Goal: Task Accomplishment & Management: Complete application form

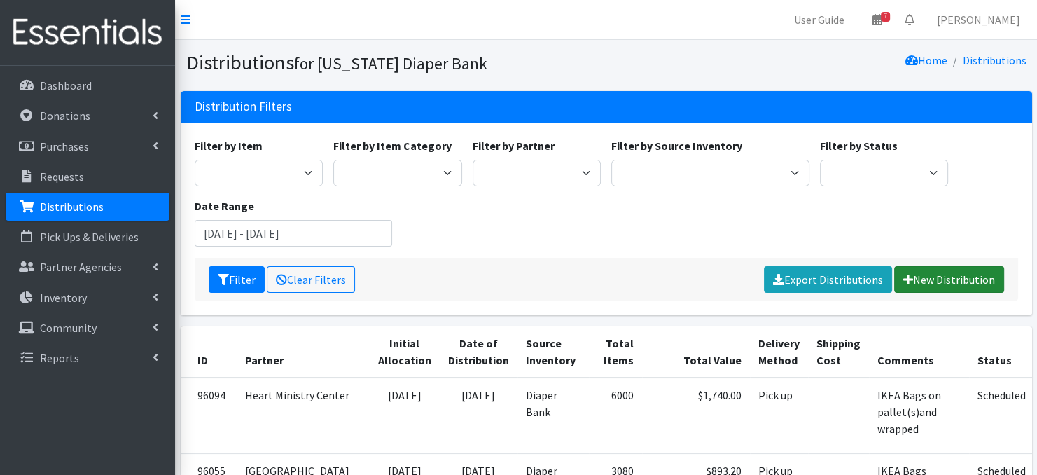
click at [925, 282] on link "New Distribution" at bounding box center [949, 279] width 110 height 27
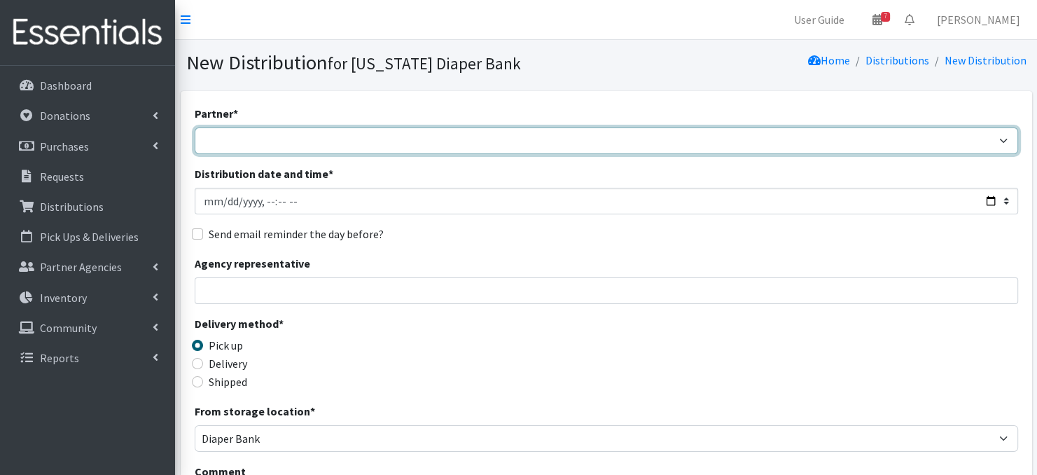
click at [244, 142] on select "Abide A Mother's Love [PERSON_NAME] Area Refugee Taskforce Big Brothers Big Sis…" at bounding box center [607, 140] width 824 height 27
select select "4635"
click at [195, 127] on select "Abide A Mother's Love [PERSON_NAME] Area Refugee Taskforce Big Brothers Big Sis…" at bounding box center [607, 140] width 824 height 27
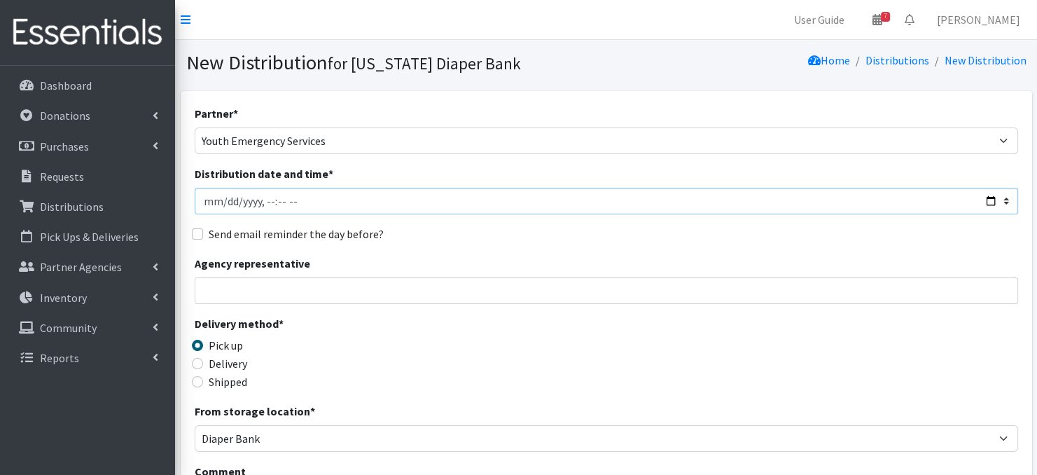
click at [223, 202] on input "Distribution date and time *" at bounding box center [607, 201] width 824 height 27
click at [260, 196] on input "Distribution date and time *" at bounding box center [607, 201] width 824 height 27
type input "2025-09-18T10:45"
click at [407, 207] on input "Distribution date and time *" at bounding box center [607, 201] width 824 height 27
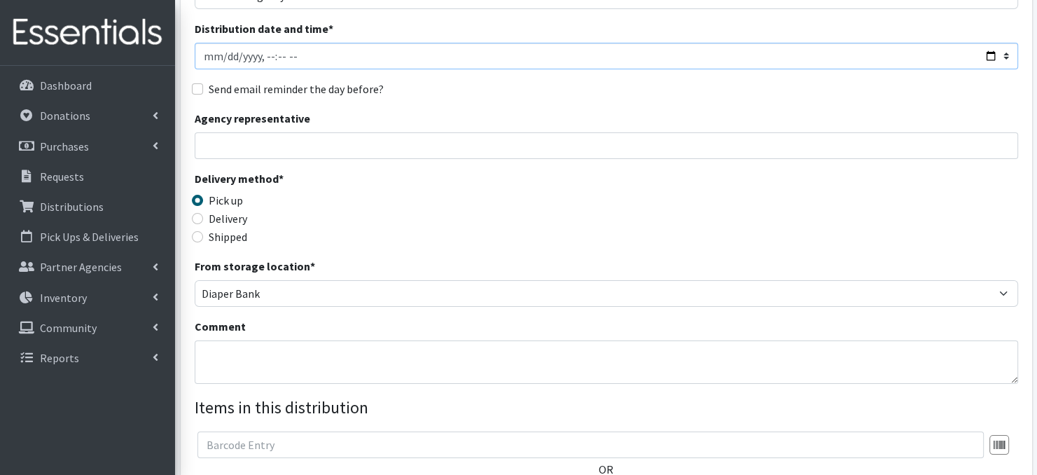
scroll to position [168, 0]
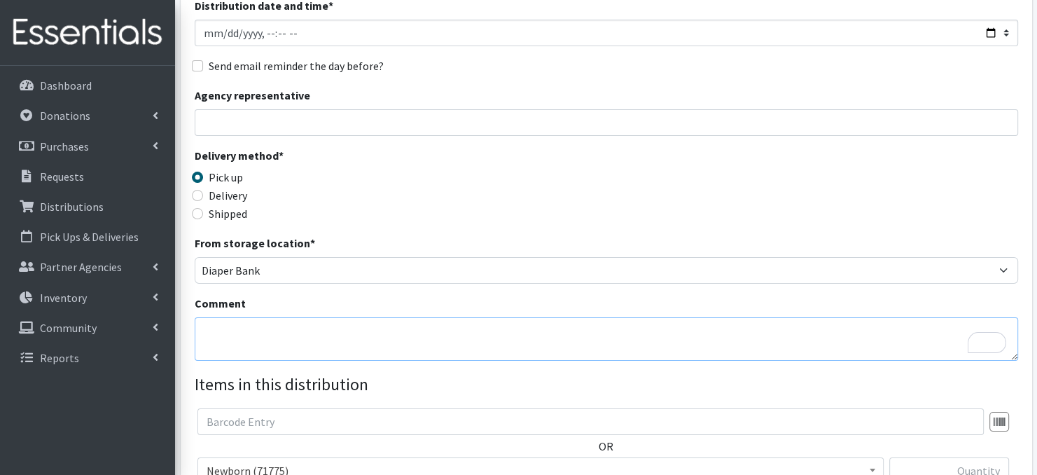
paste textarea "IKEA Bags"
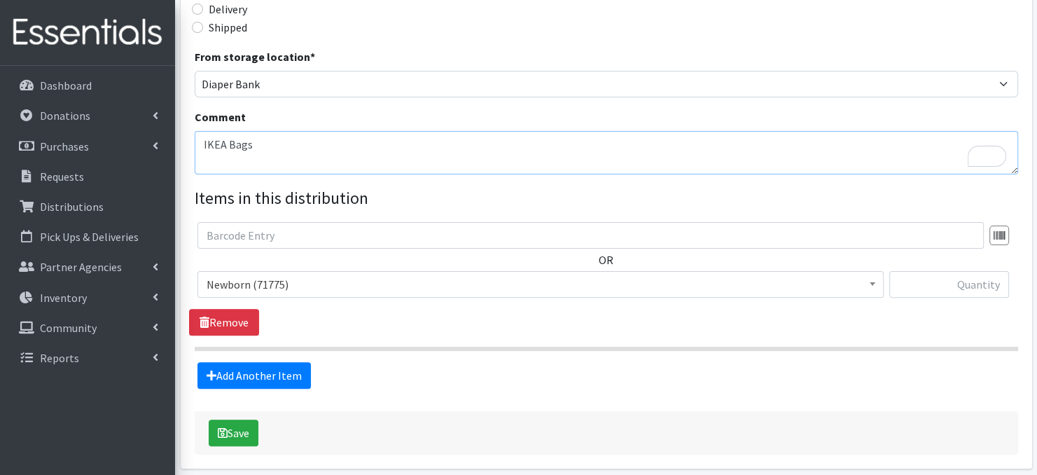
scroll to position [373, 0]
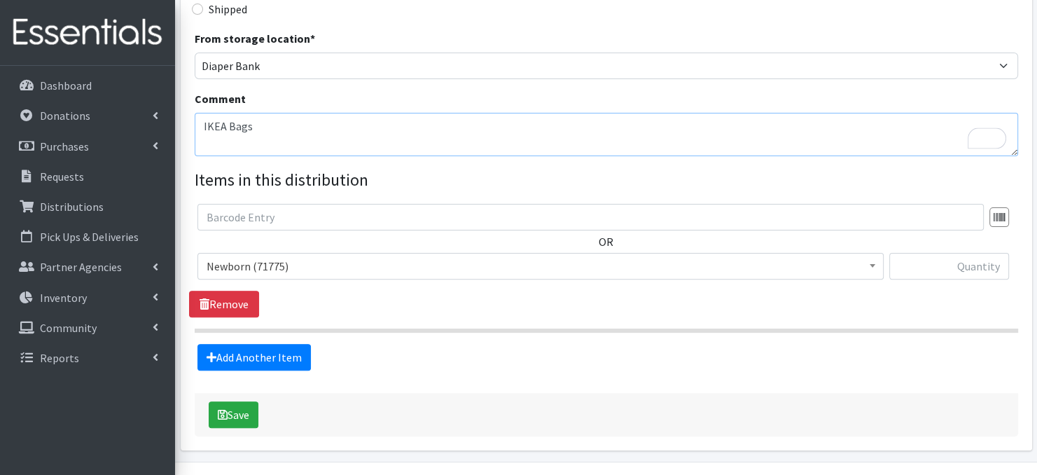
type textarea "IKEA Bags"
click at [875, 267] on span at bounding box center [873, 264] width 14 height 22
click at [942, 269] on input "text" at bounding box center [949, 266] width 120 height 27
type input "800"
click at [254, 356] on link "Add Another Item" at bounding box center [253, 357] width 113 height 27
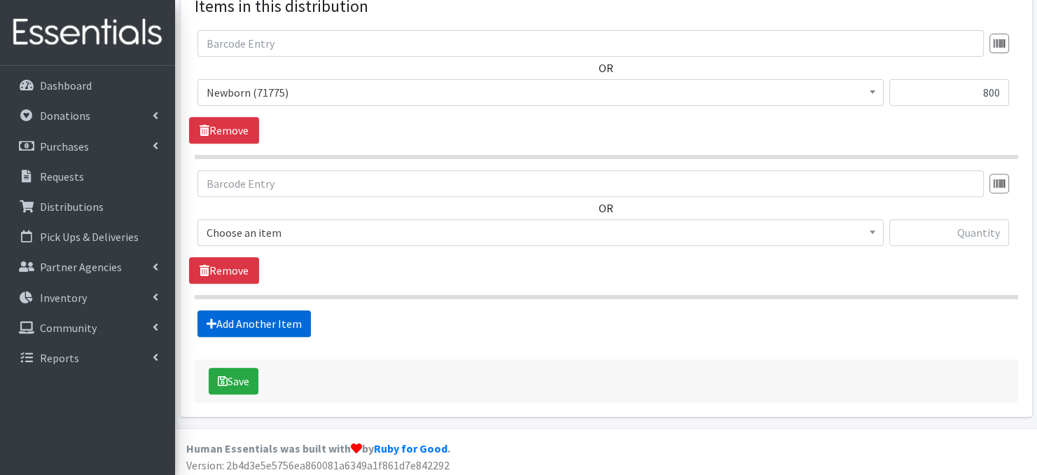
scroll to position [549, 0]
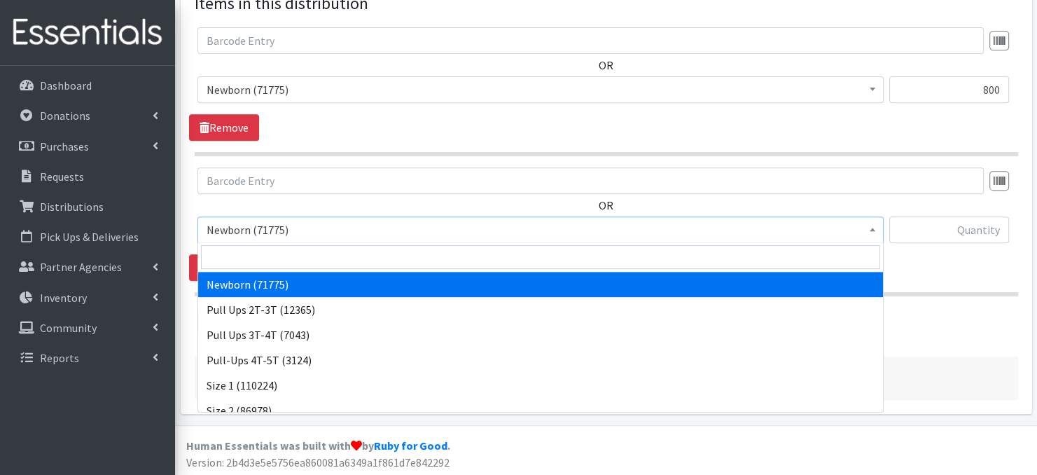
click at [875, 231] on span at bounding box center [873, 228] width 14 height 22
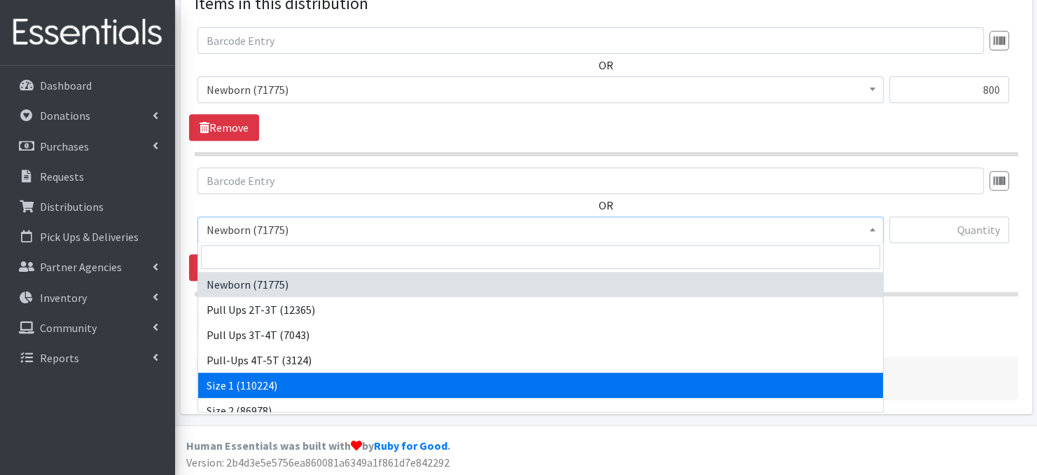
select select "3682"
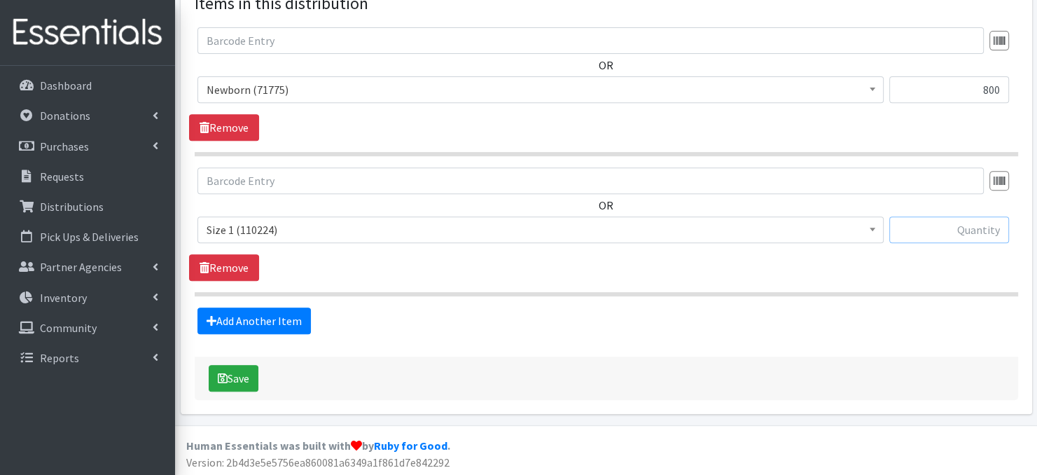
click at [969, 231] on input "text" at bounding box center [949, 229] width 120 height 27
type input "800"
click at [272, 316] on link "Add Another Item" at bounding box center [253, 320] width 113 height 27
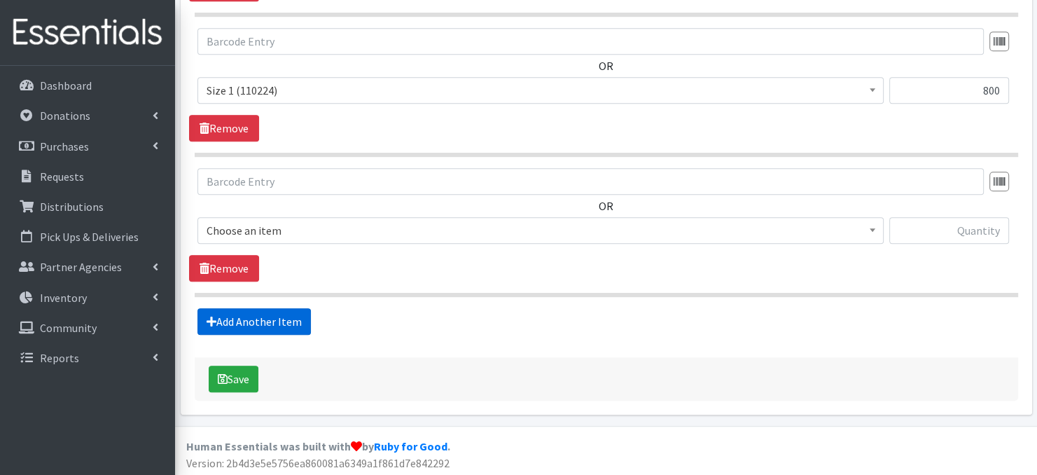
scroll to position [689, 0]
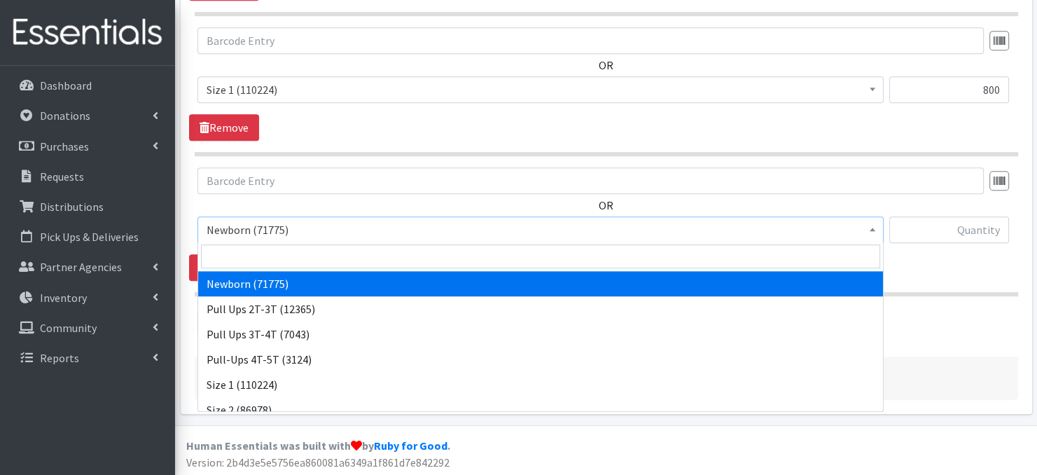
click at [876, 232] on span at bounding box center [873, 228] width 14 height 22
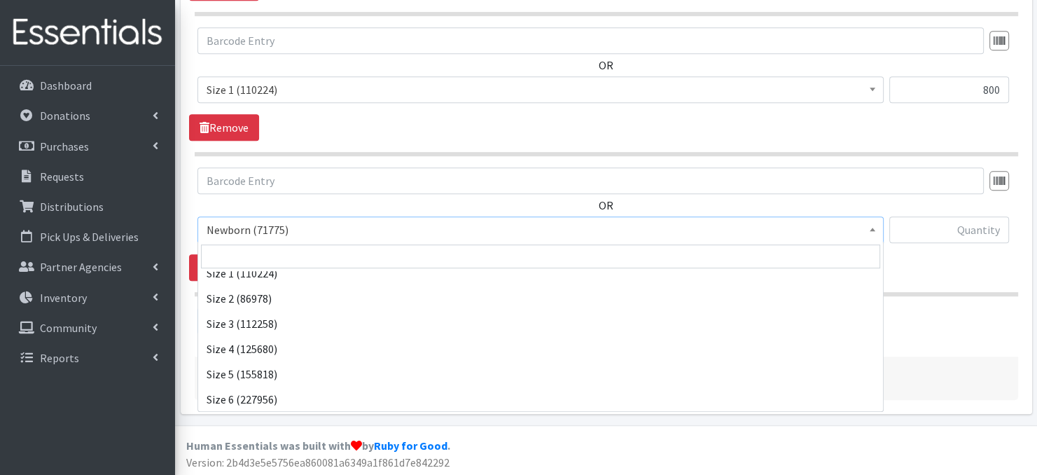
scroll to position [112, 0]
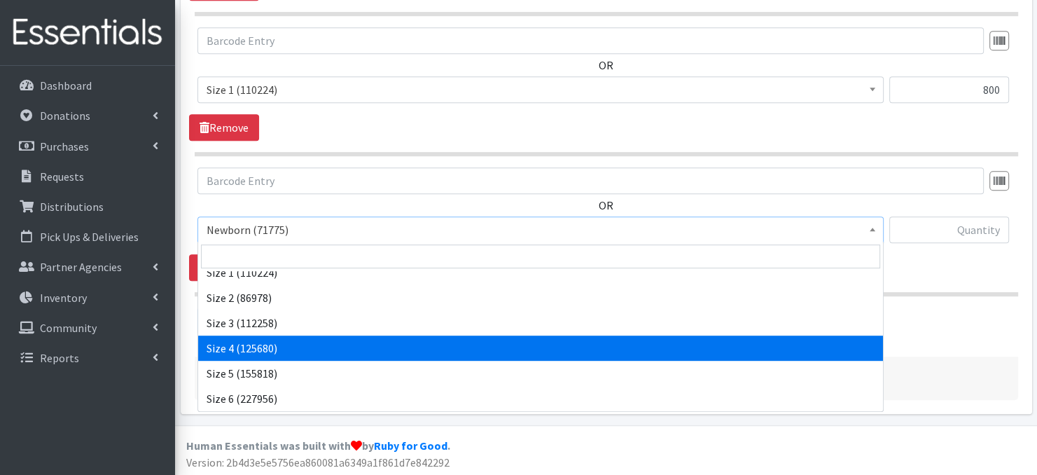
drag, startPoint x: 253, startPoint y: 354, endPoint x: 389, endPoint y: 271, distance: 158.8
select select "3685"
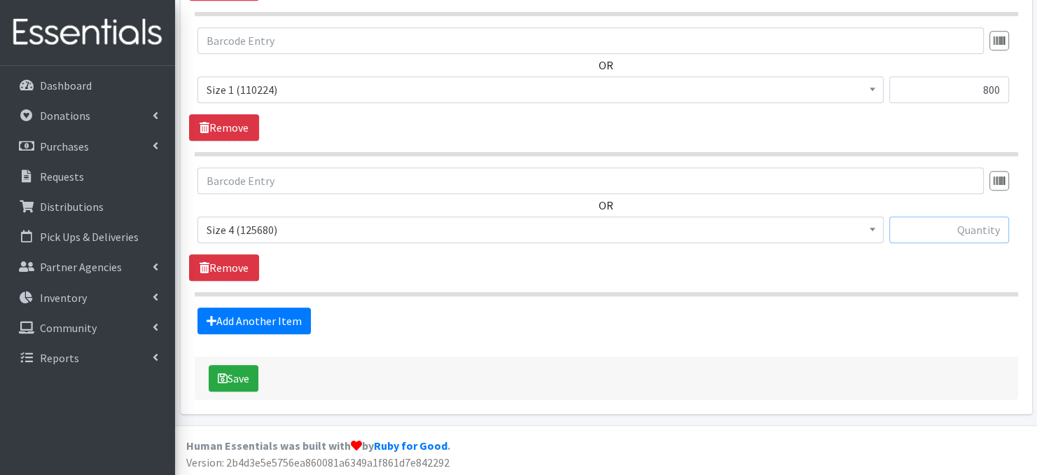
click at [938, 229] on input "text" at bounding box center [949, 229] width 120 height 27
type input "780"
click at [278, 322] on link "Add Another Item" at bounding box center [253, 320] width 113 height 27
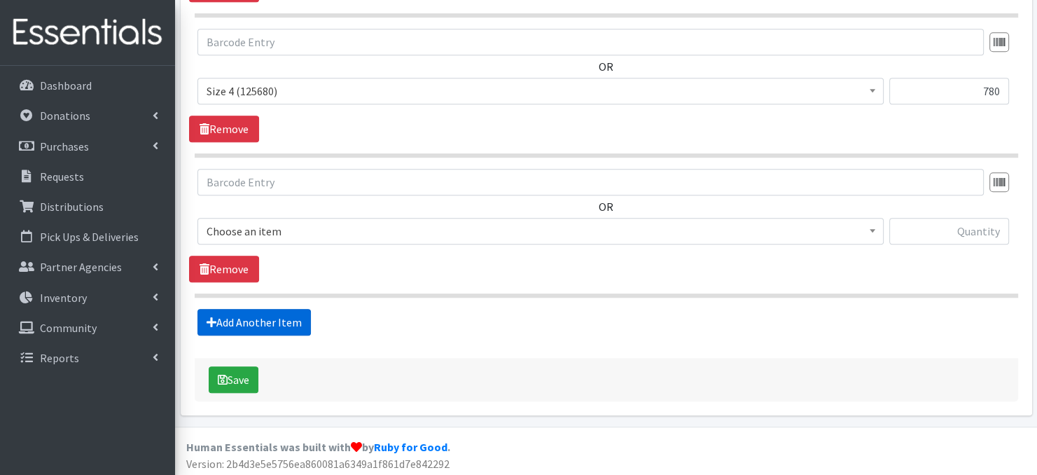
scroll to position [828, 0]
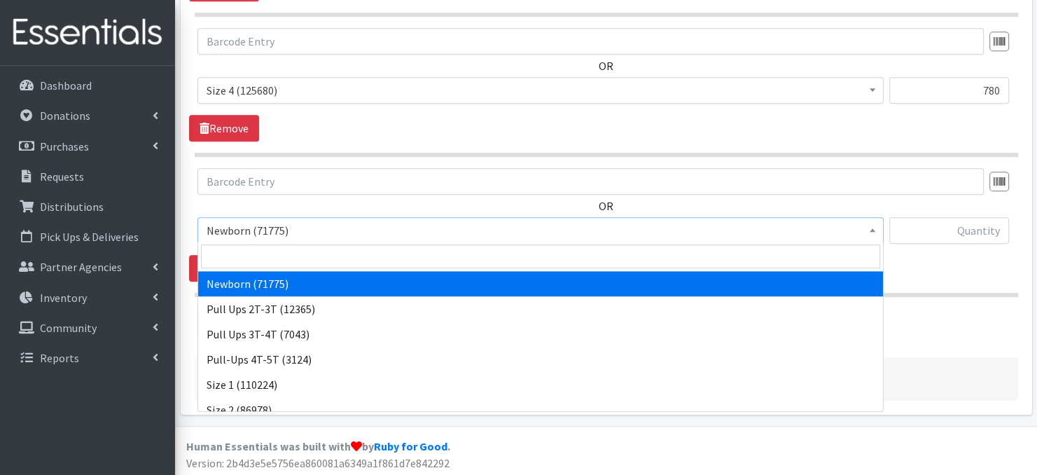
click at [869, 232] on span at bounding box center [873, 229] width 14 height 22
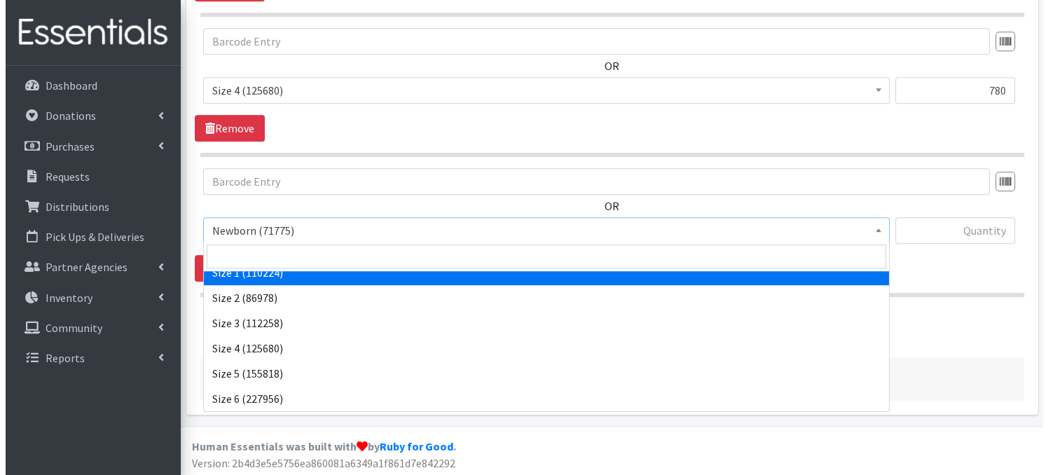
scroll to position [140, 0]
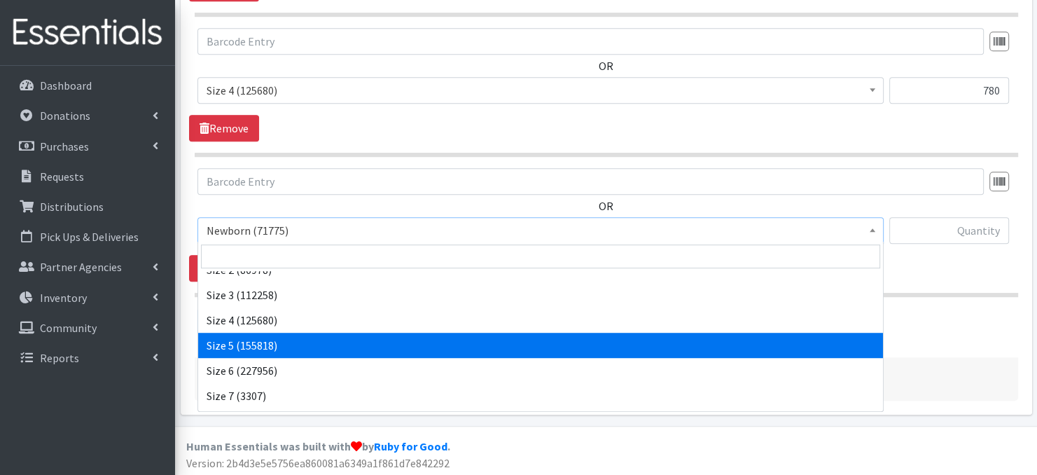
select select "3686"
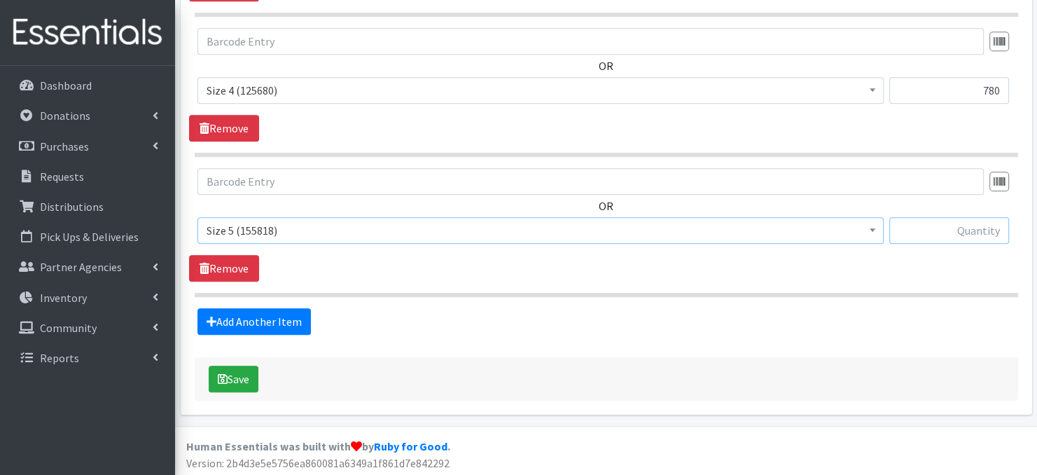
click at [938, 229] on input "text" at bounding box center [949, 230] width 120 height 27
type input "480"
click at [228, 380] on button "Save" at bounding box center [234, 379] width 50 height 27
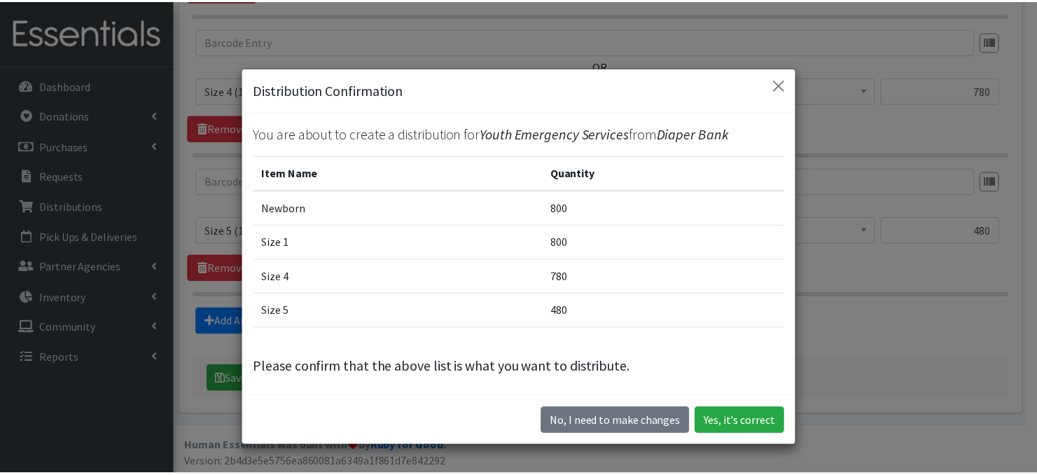
scroll to position [1, 0]
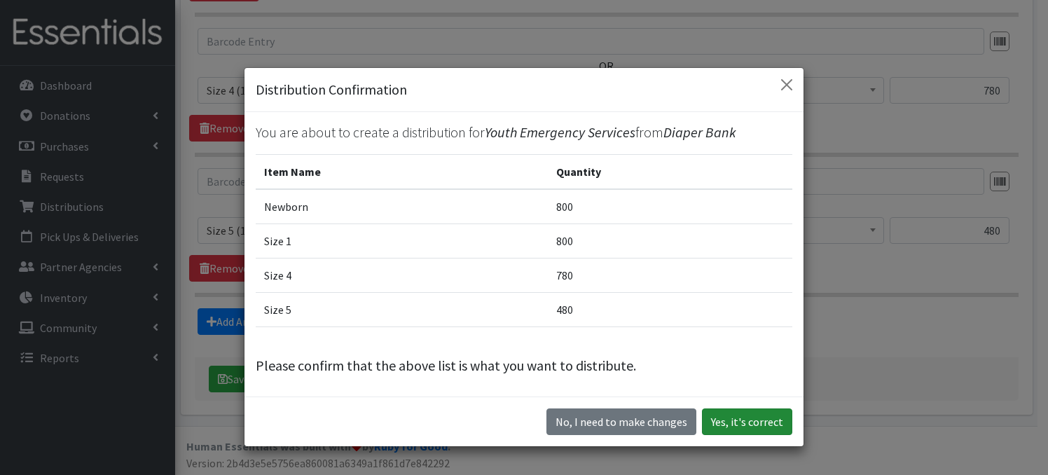
click at [719, 422] on button "Yes, it's correct" at bounding box center [747, 421] width 90 height 27
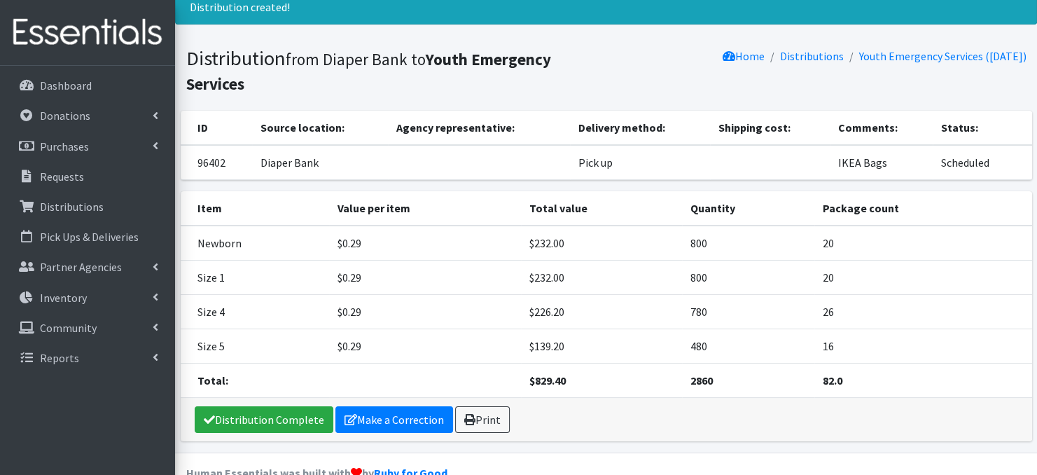
scroll to position [55, 0]
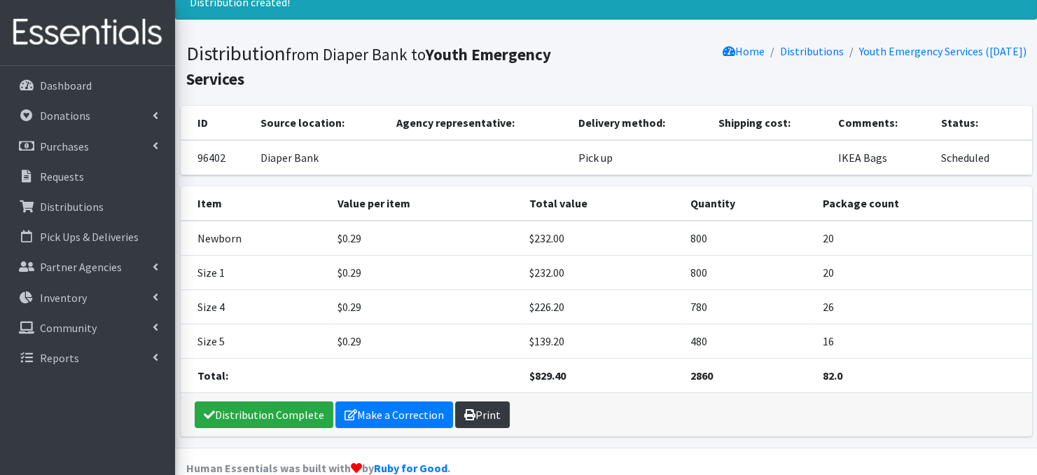
click at [473, 409] on link "Print" at bounding box center [482, 414] width 55 height 27
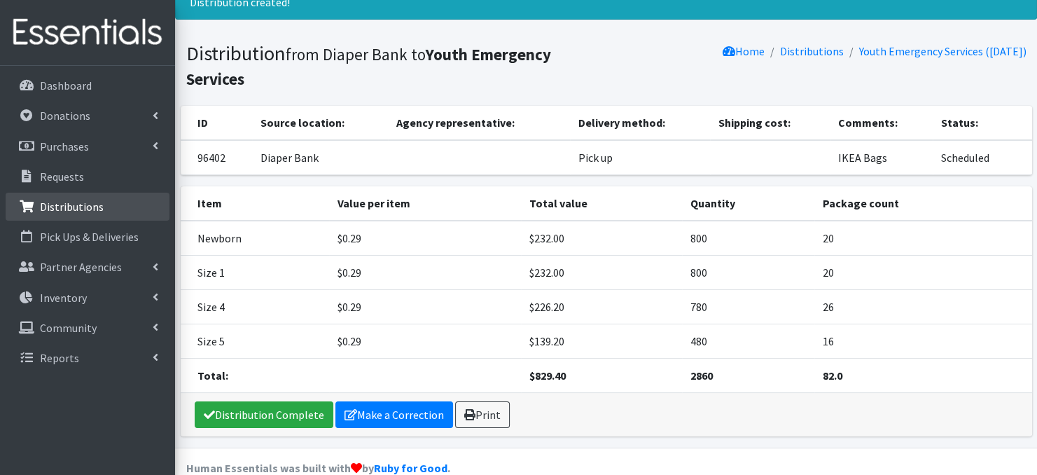
click at [81, 209] on p "Distributions" at bounding box center [72, 207] width 64 height 14
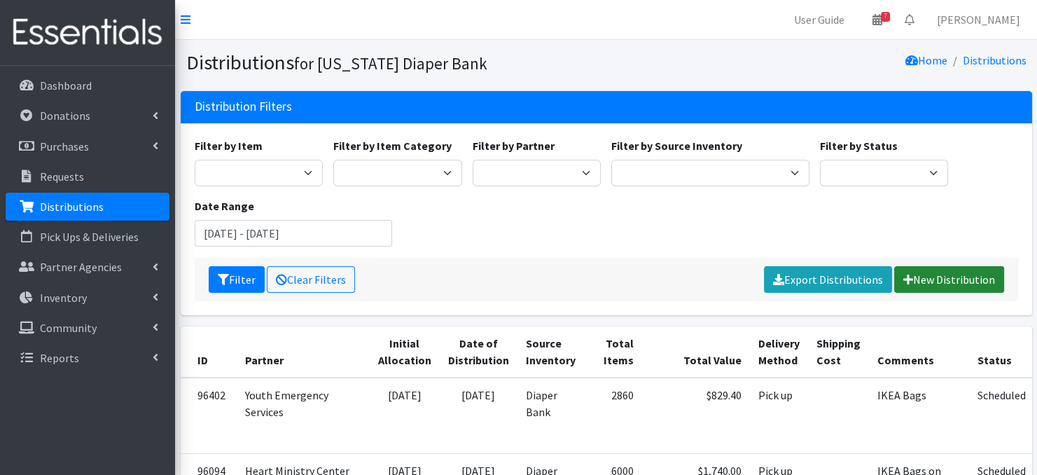
click at [929, 282] on link "New Distribution" at bounding box center [949, 279] width 110 height 27
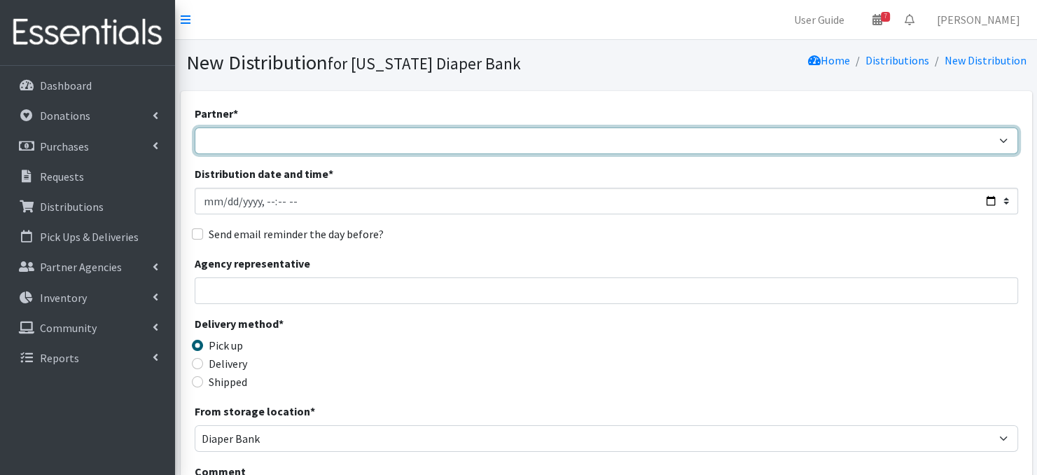
click at [244, 145] on select "Abide A Mother's Love [PERSON_NAME] Area Refugee Taskforce Big Brothers Big Sis…" at bounding box center [607, 140] width 824 height 27
select select "4633"
click at [195, 127] on select "Abide A Mother's Love [PERSON_NAME] Area Refugee Taskforce Big Brothers Big Sis…" at bounding box center [607, 140] width 824 height 27
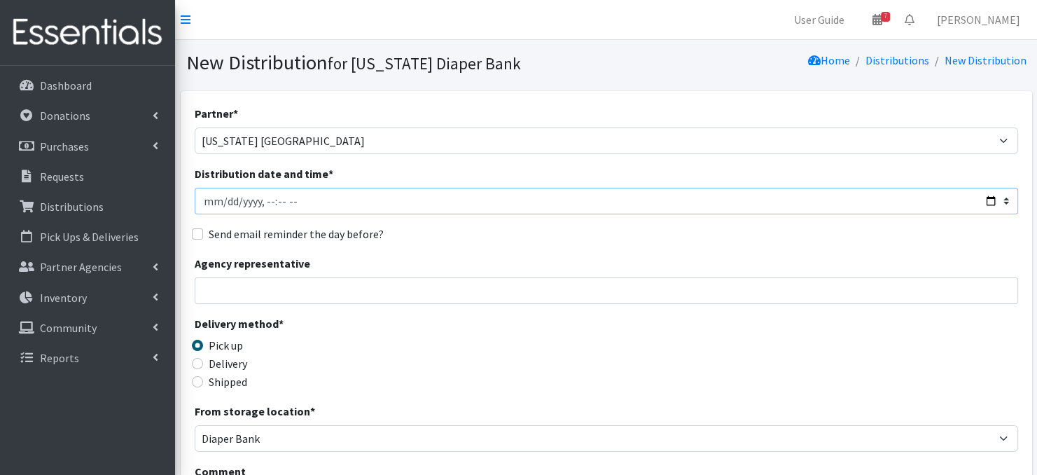
click at [226, 202] on input "Distribution date and time *" at bounding box center [607, 201] width 824 height 27
click at [262, 200] on input "Distribution date and time *" at bounding box center [607, 201] width 824 height 27
type input "2025-09-18T11:15"
click at [352, 293] on input "Agency representative" at bounding box center [607, 290] width 824 height 27
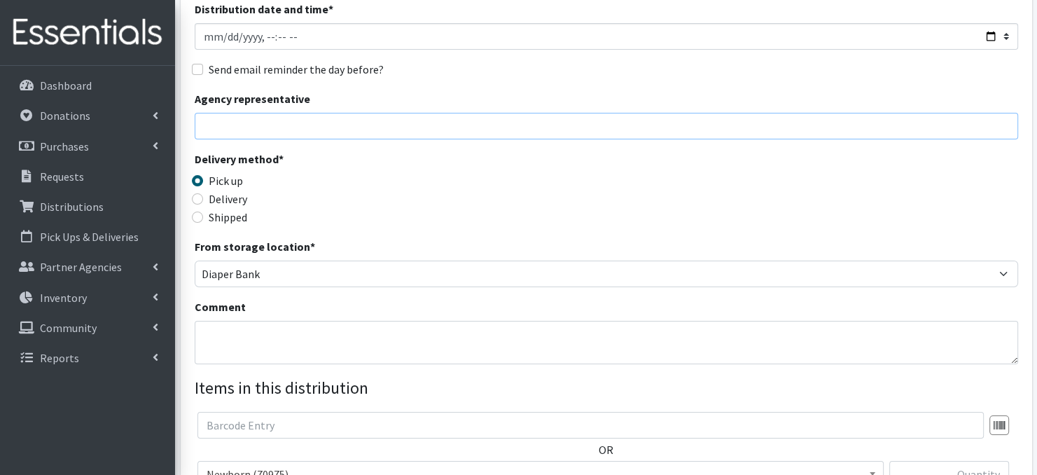
scroll to position [168, 0]
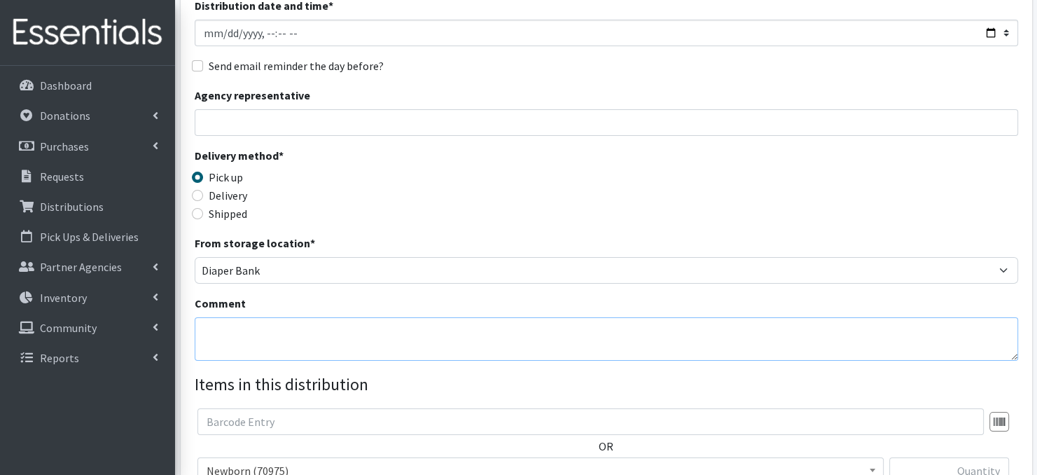
click at [270, 338] on textarea "Comment" at bounding box center [607, 338] width 824 height 43
paste textarea "IKEA Bags"
type textarea "IKEA Bags"
click at [827, 223] on div "Delivery method * Pick up Delivery Shipped Shipping cost" at bounding box center [607, 191] width 824 height 88
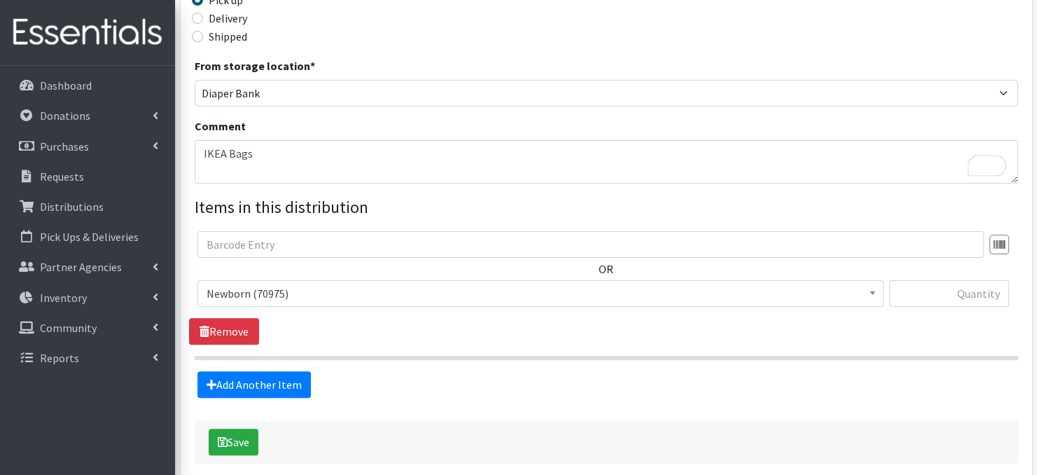
scroll to position [410, 0]
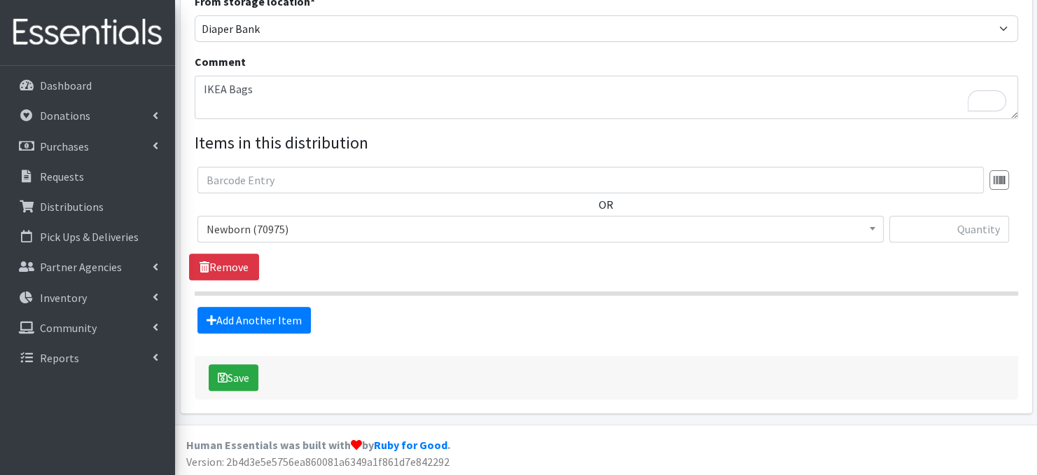
click at [874, 227] on b at bounding box center [873, 229] width 6 height 4
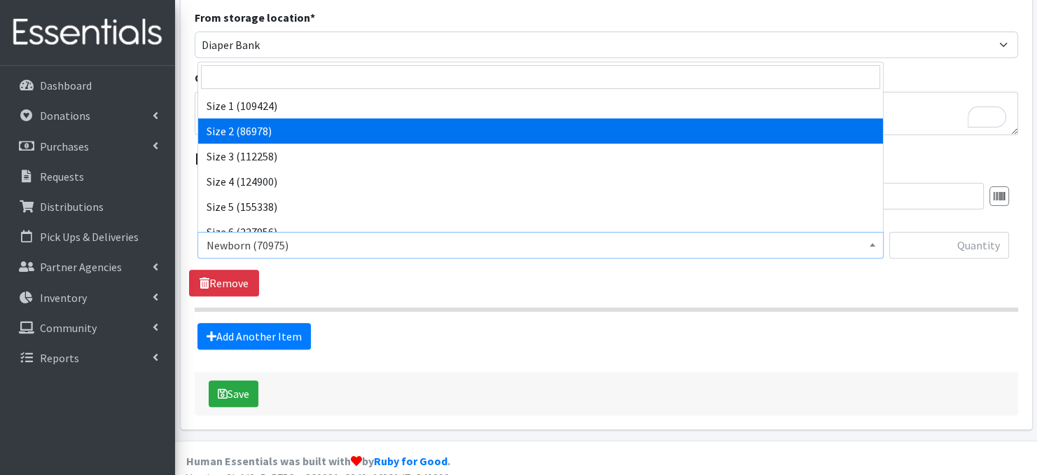
scroll to position [112, 0]
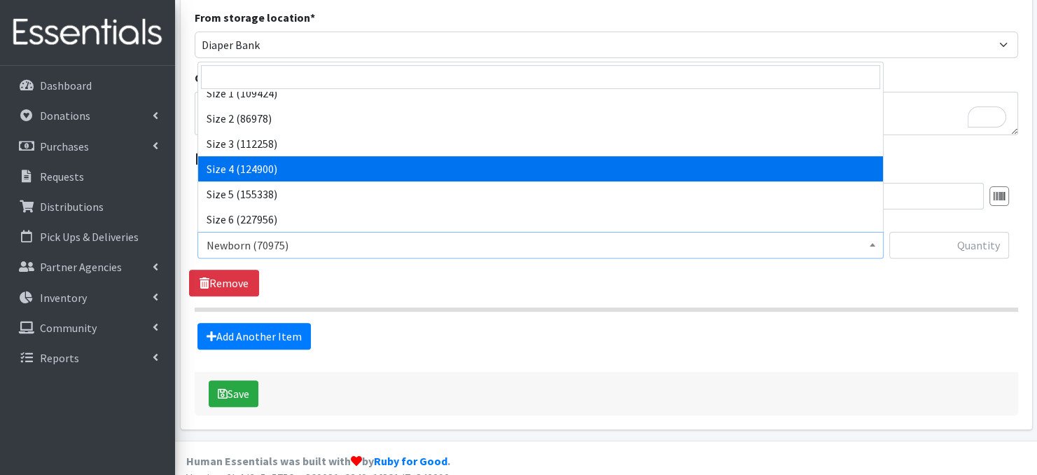
select select "3685"
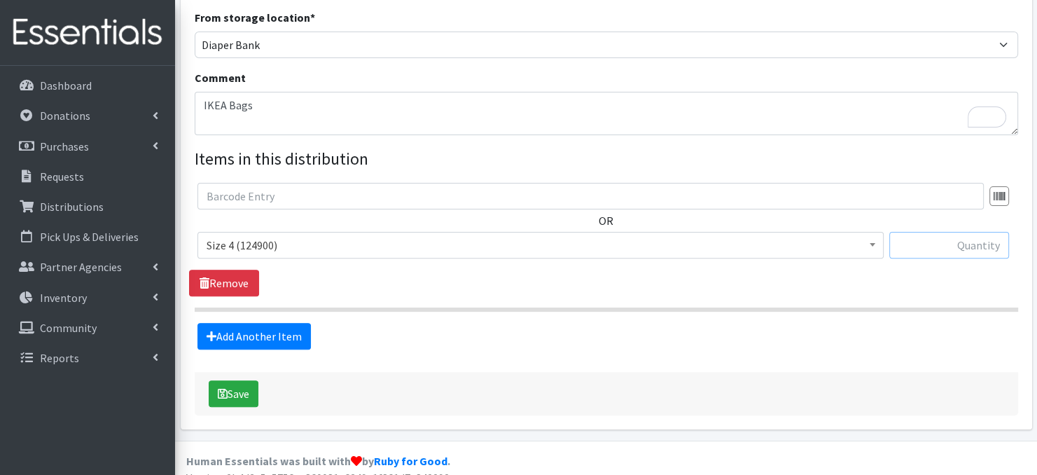
click at [919, 246] on input "text" at bounding box center [949, 245] width 120 height 27
type input "600"
click at [272, 338] on link "Add Another Item" at bounding box center [253, 336] width 113 height 27
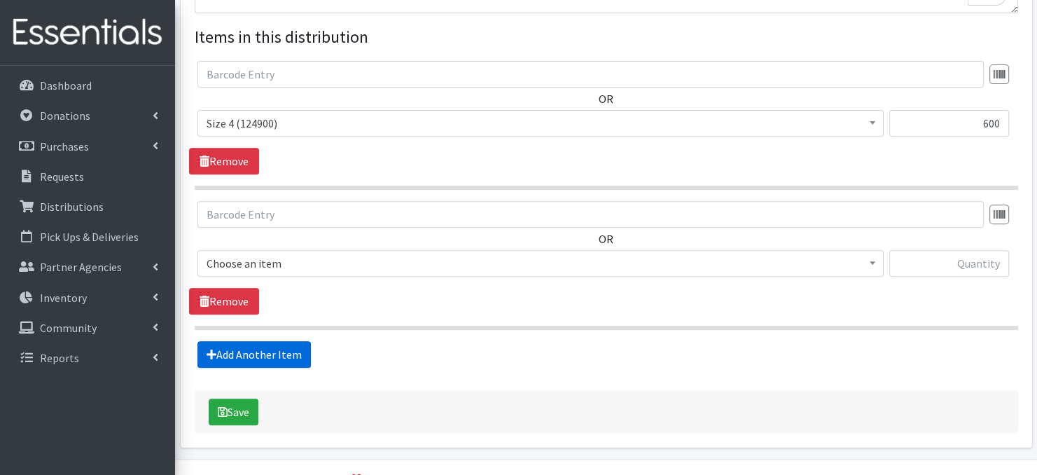
scroll to position [549, 0]
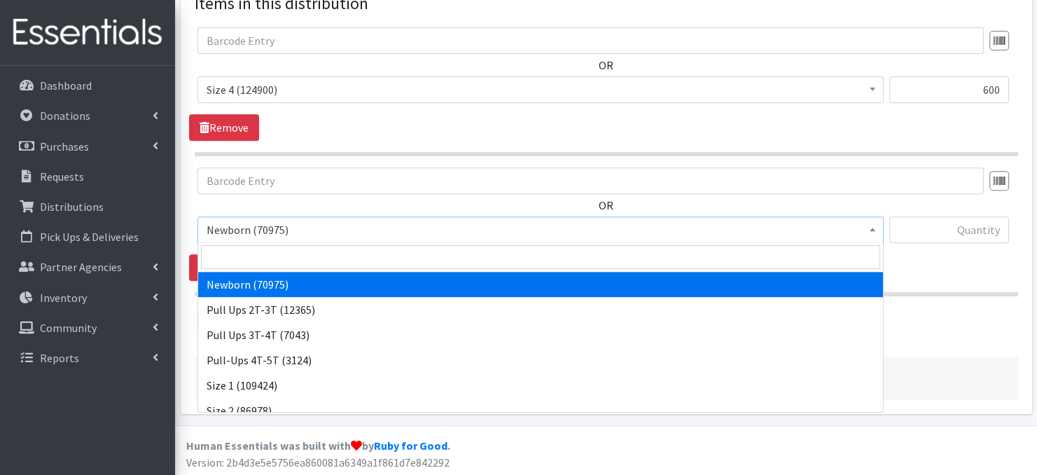
click at [871, 229] on b at bounding box center [873, 230] width 6 height 4
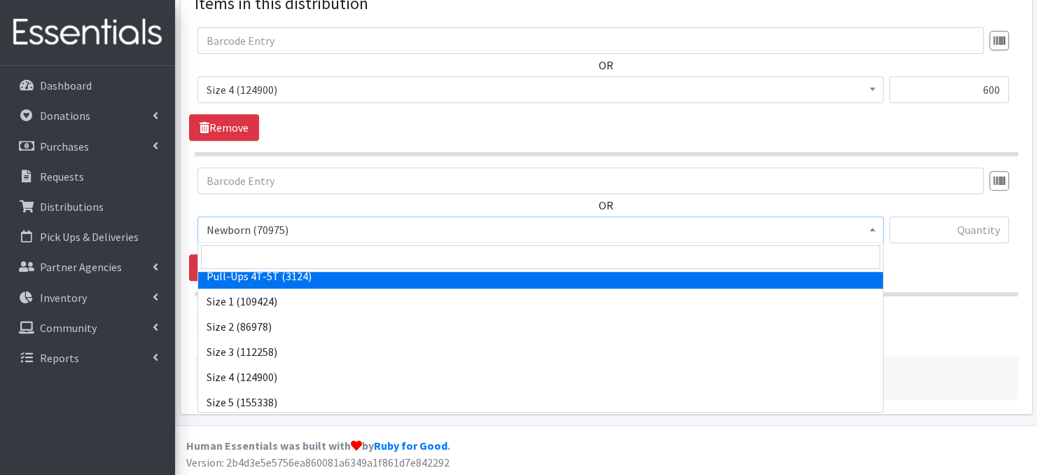
scroll to position [112, 0]
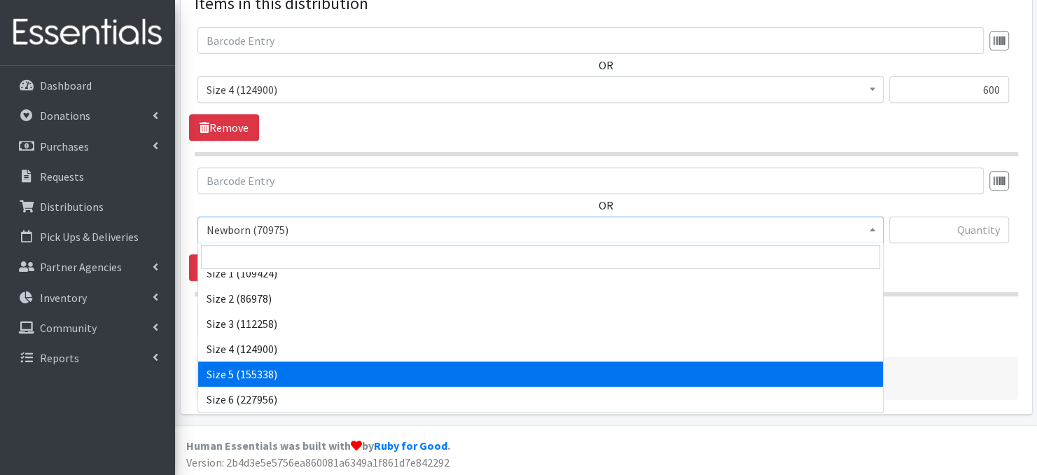
select select "3686"
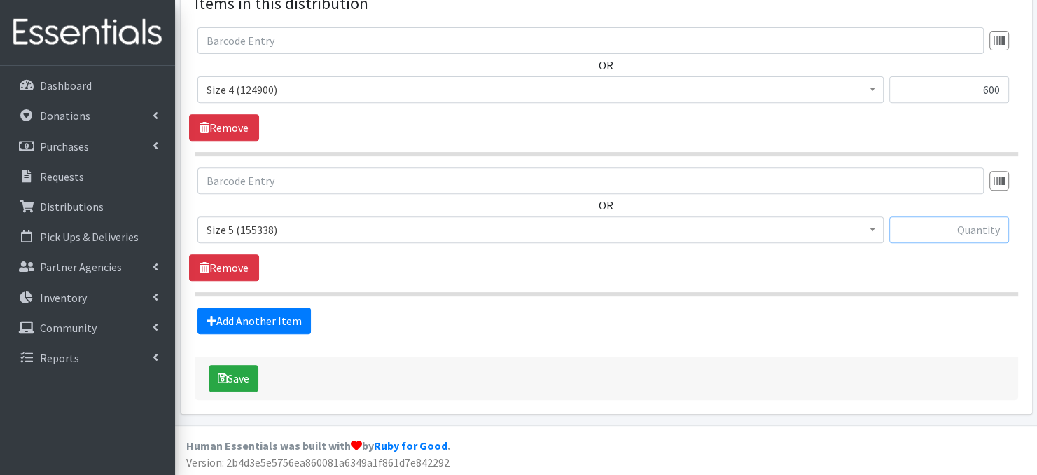
click at [933, 232] on input "text" at bounding box center [949, 229] width 120 height 27
type input "780"
click at [276, 320] on link "Add Another Item" at bounding box center [253, 320] width 113 height 27
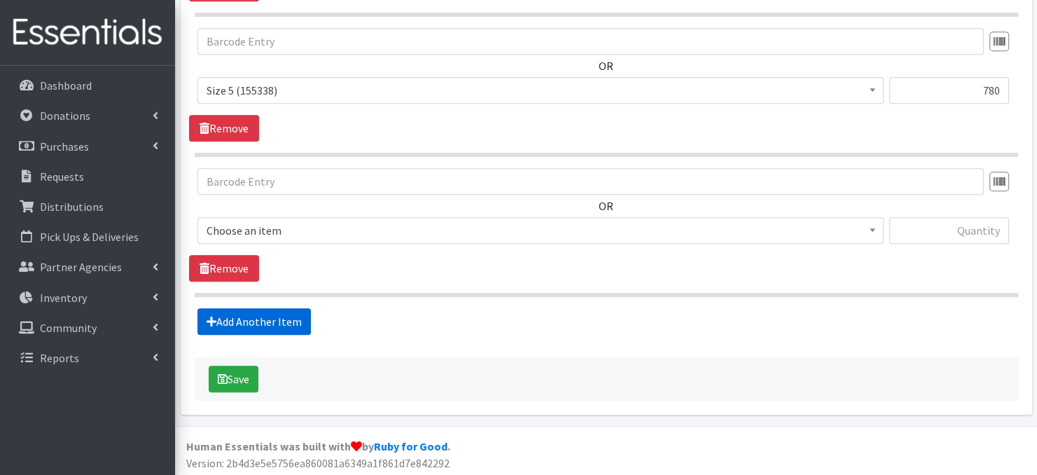
scroll to position [689, 0]
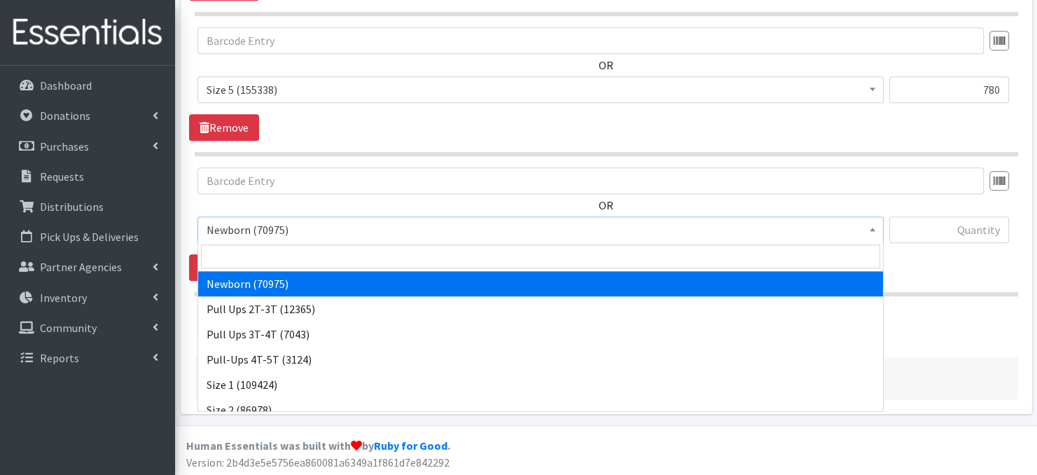
click at [871, 232] on span at bounding box center [873, 228] width 14 height 22
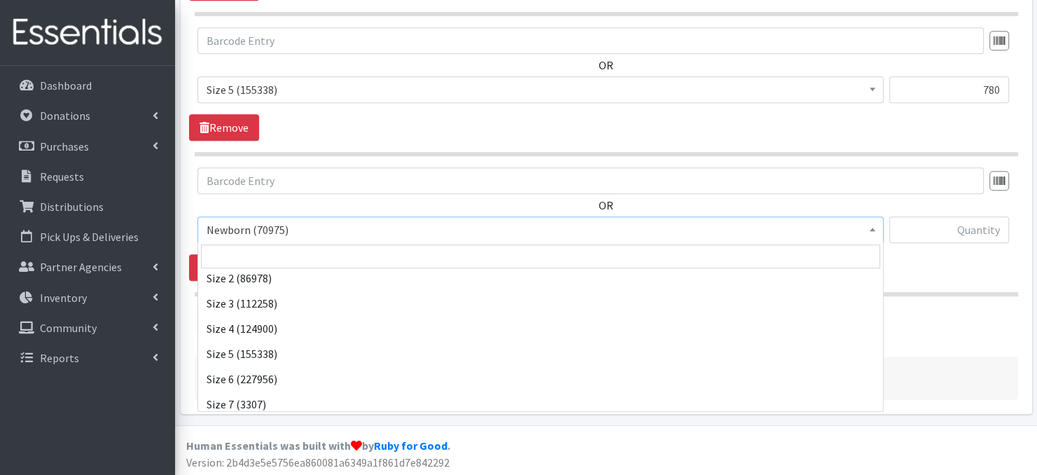
scroll to position [140, 0]
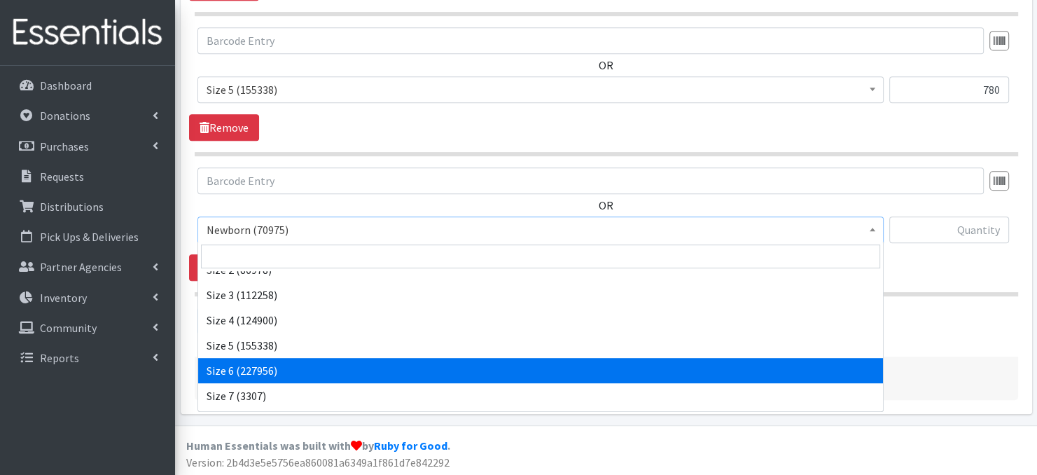
select select "3687"
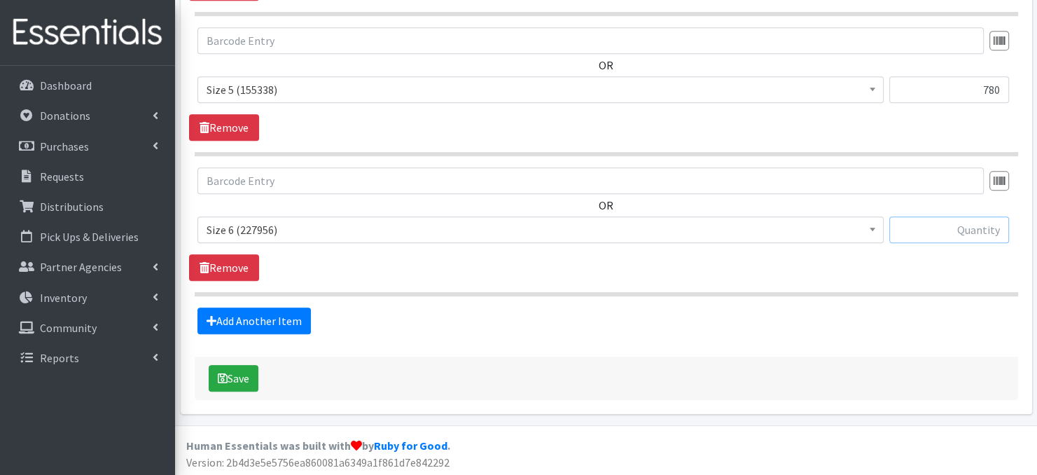
click at [917, 230] on input "text" at bounding box center [949, 229] width 120 height 27
type input "780"
click at [275, 317] on link "Add Another Item" at bounding box center [253, 320] width 113 height 27
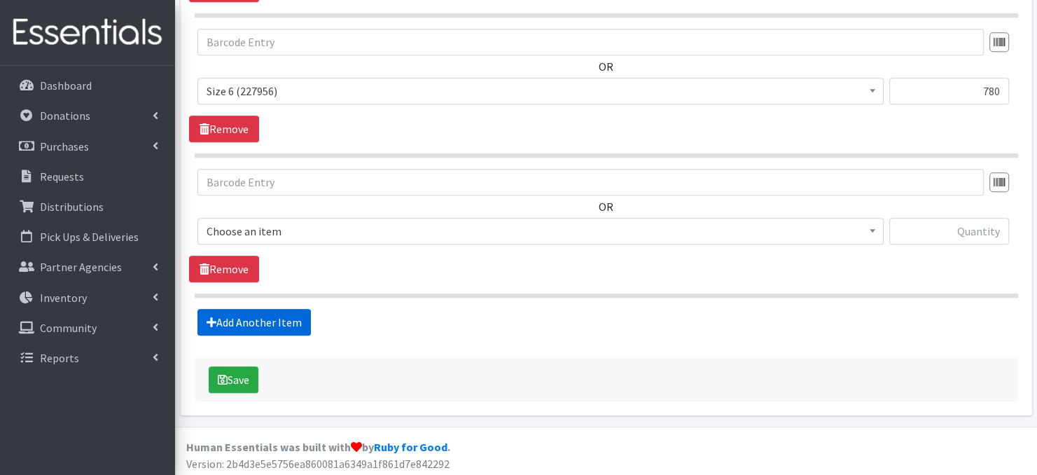
scroll to position [828, 0]
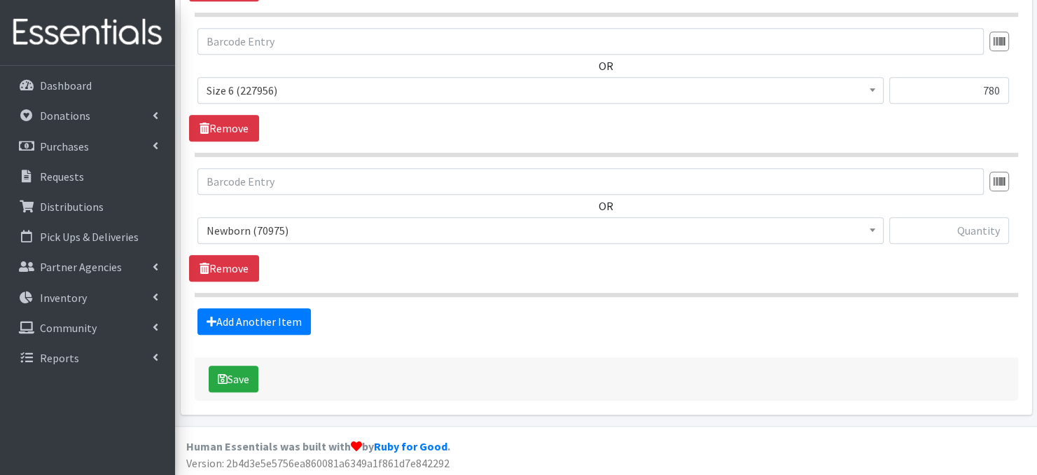
click at [867, 226] on span at bounding box center [873, 229] width 14 height 22
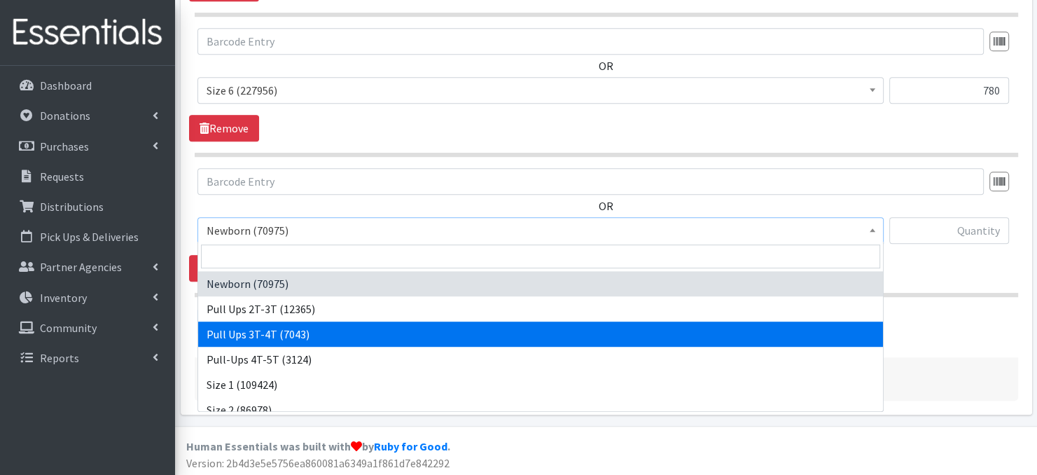
select select "3697"
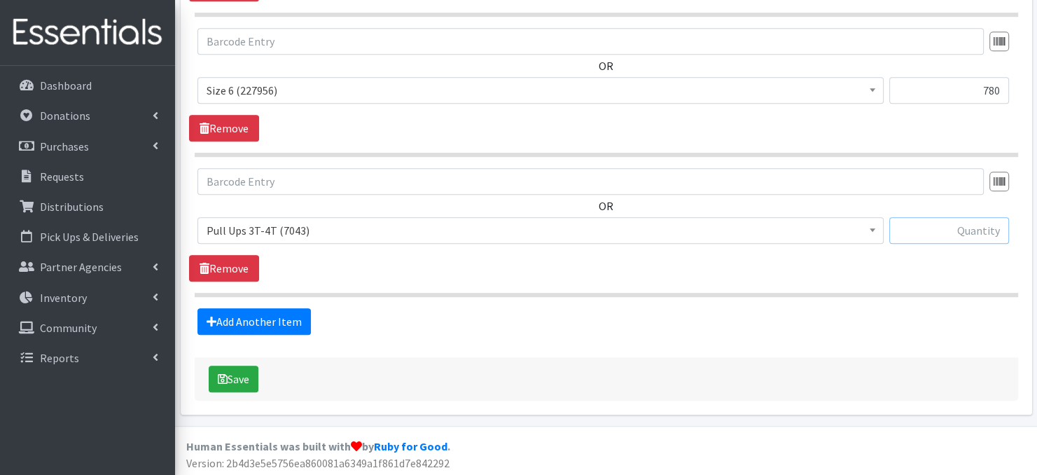
click at [933, 235] on input "text" at bounding box center [949, 230] width 120 height 27
type input "270"
click at [249, 380] on button "Save" at bounding box center [234, 379] width 50 height 27
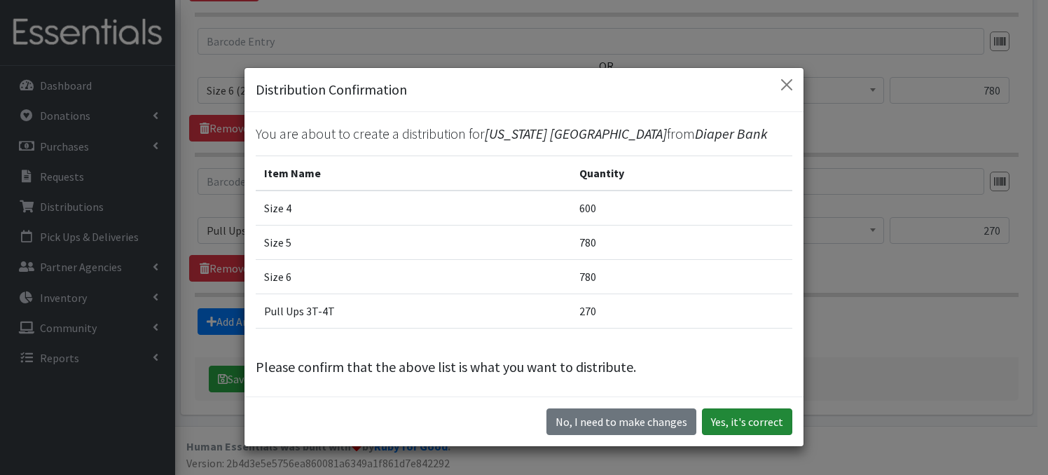
click at [725, 425] on button "Yes, it's correct" at bounding box center [747, 421] width 90 height 27
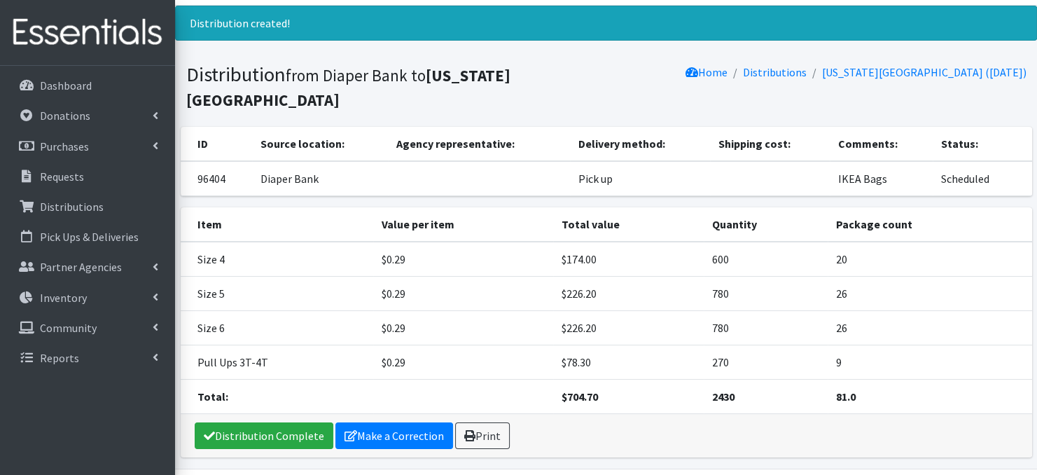
scroll to position [41, 0]
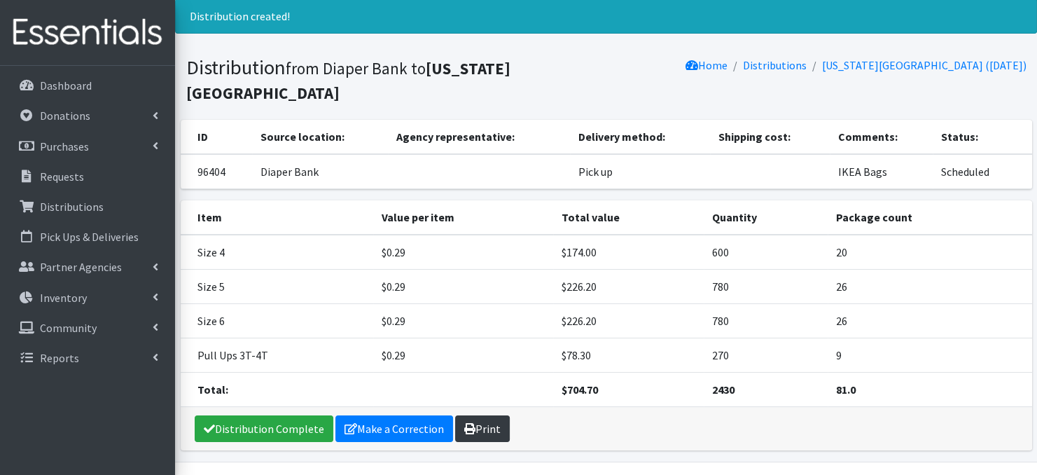
click at [477, 429] on link "Print" at bounding box center [482, 428] width 55 height 27
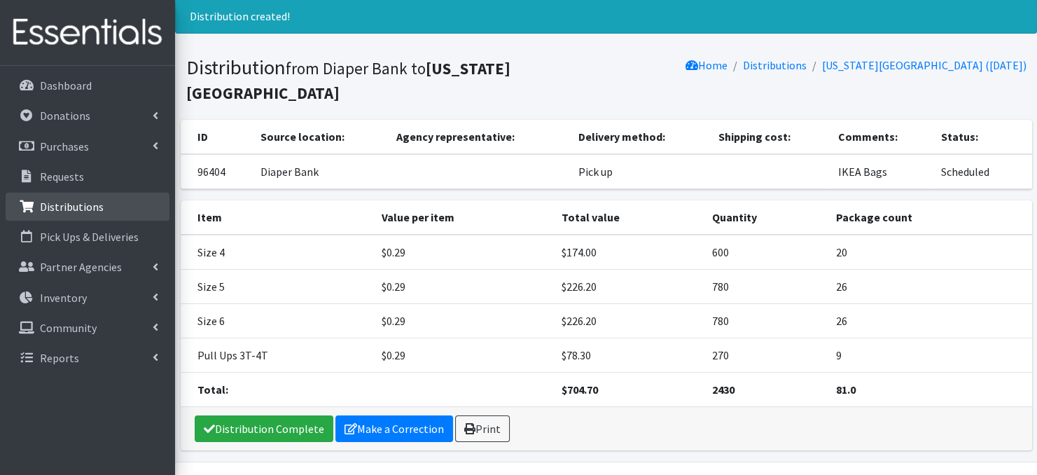
click at [74, 211] on p "Distributions" at bounding box center [72, 207] width 64 height 14
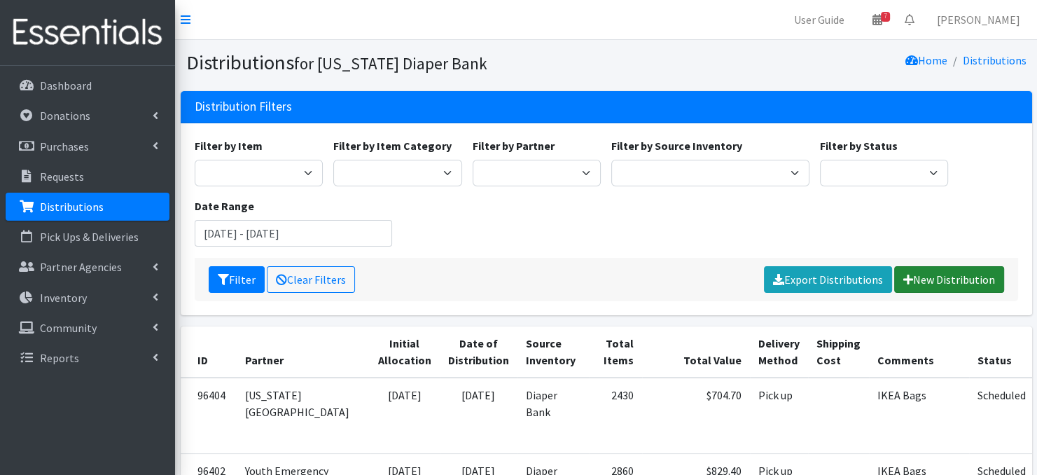
click at [925, 282] on link "New Distribution" at bounding box center [949, 279] width 110 height 27
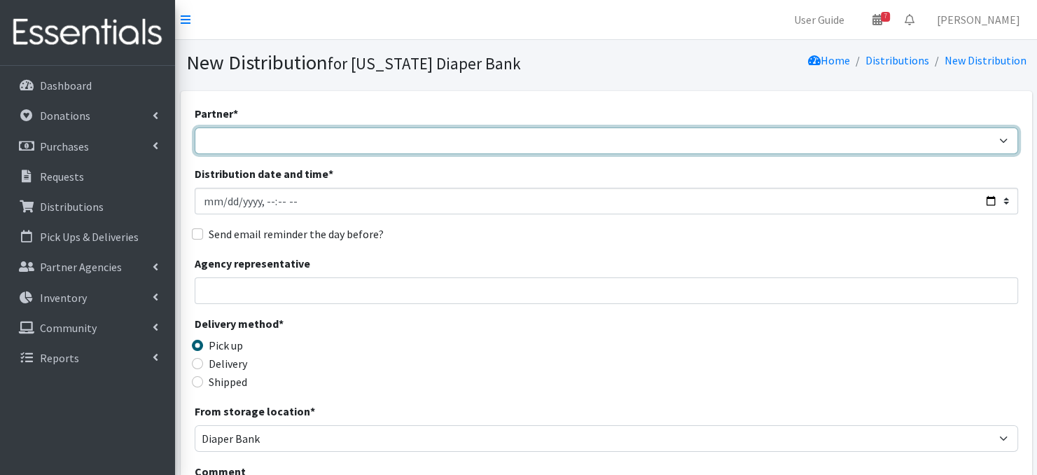
click at [1003, 140] on select "Abide A Mother's Love [PERSON_NAME] Area Refugee Taskforce Big Brothers Big Sis…" at bounding box center [607, 140] width 824 height 27
select select "3903"
click at [195, 127] on select "Abide A Mother's Love [PERSON_NAME] Area Refugee Taskforce Big Brothers Big Sis…" at bounding box center [607, 140] width 824 height 27
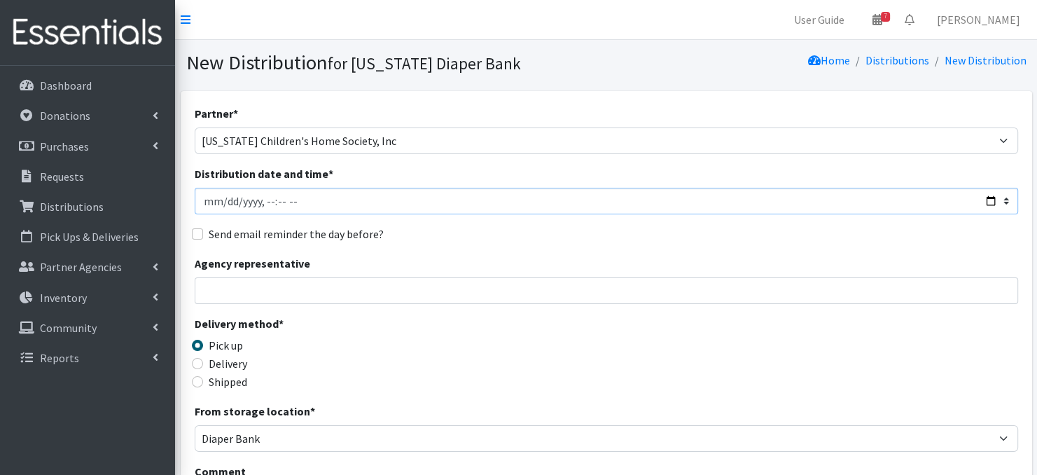
click at [223, 201] on input "Distribution date and time *" at bounding box center [607, 201] width 824 height 27
click at [272, 200] on input "Distribution date and time *" at bounding box center [607, 201] width 824 height 27
type input "[DATE]T11:30"
click at [362, 286] on input "Agency representative" at bounding box center [607, 290] width 824 height 27
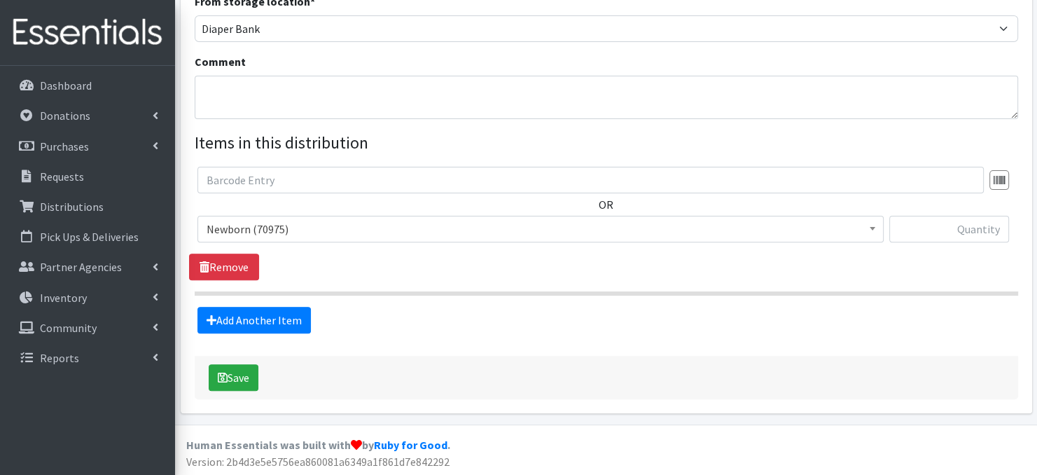
scroll to position [394, 0]
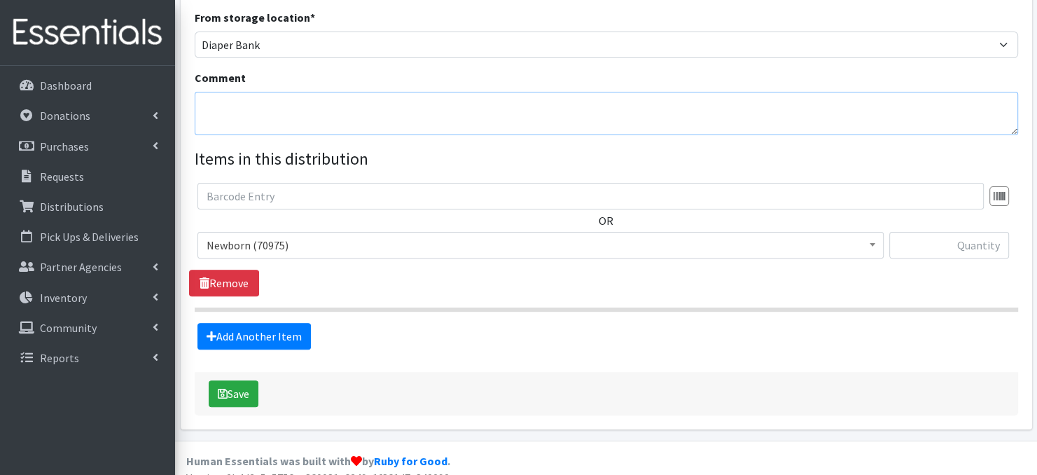
click at [249, 106] on textarea "Comment" at bounding box center [607, 113] width 824 height 43
paste textarea "IKEA Bags on pallet(s)"
type textarea "IKEA Bags on pallet(s)"
click at [875, 246] on span at bounding box center [873, 243] width 14 height 22
click at [962, 248] on input "text" at bounding box center [949, 245] width 120 height 27
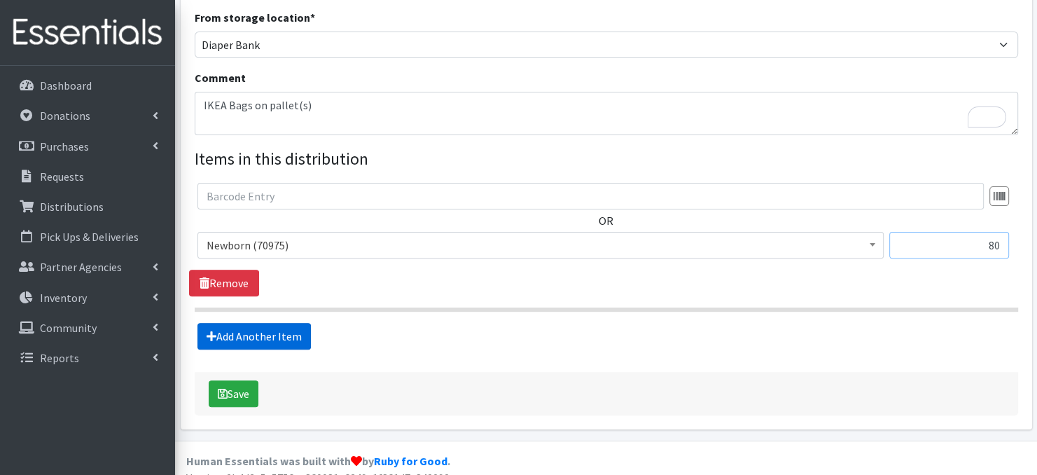
type input "80"
click at [255, 338] on link "Add Another Item" at bounding box center [253, 336] width 113 height 27
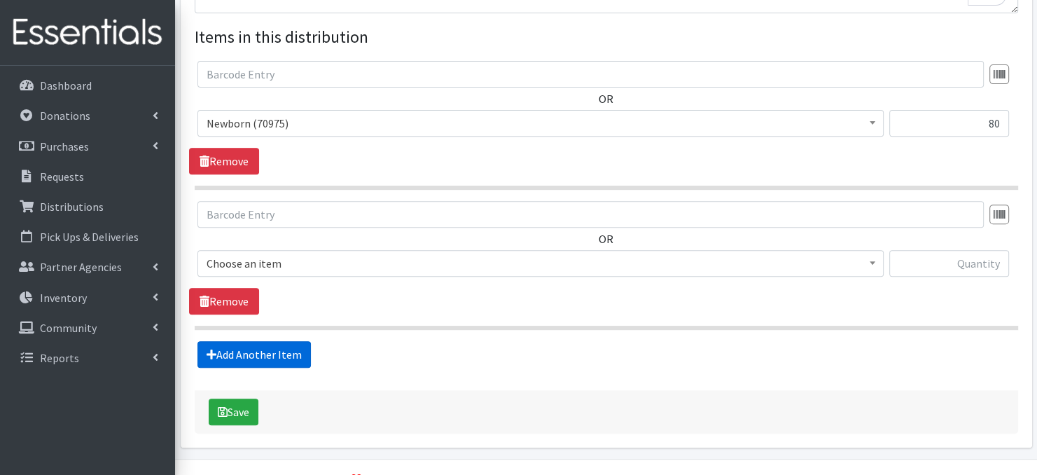
scroll to position [549, 0]
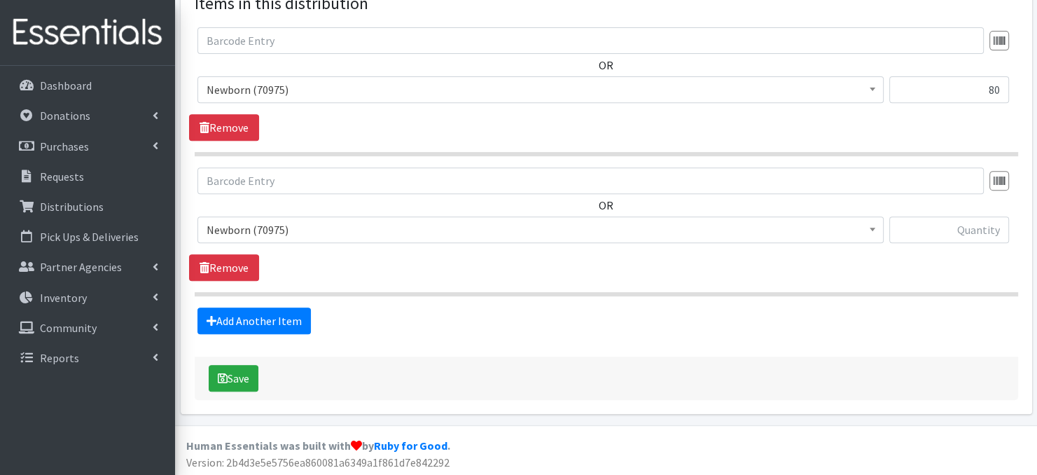
click at [872, 228] on b at bounding box center [873, 230] width 6 height 4
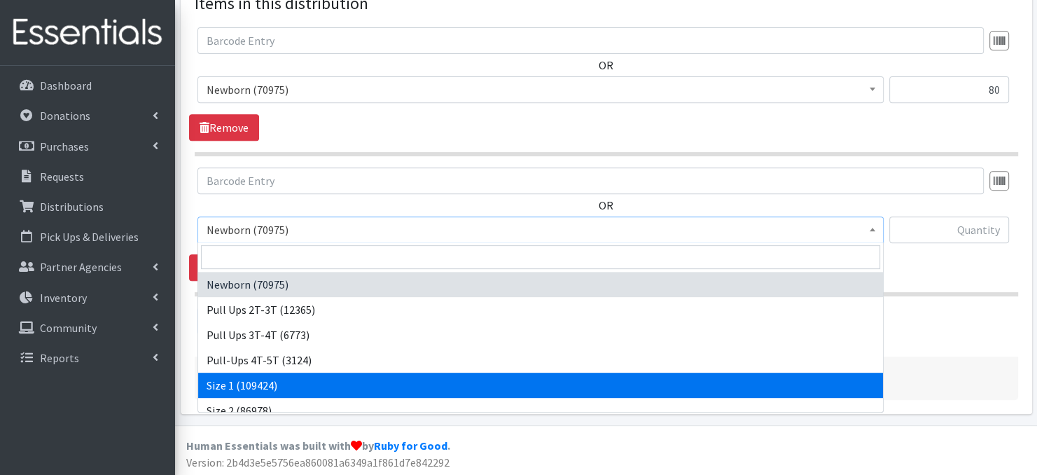
select select "3682"
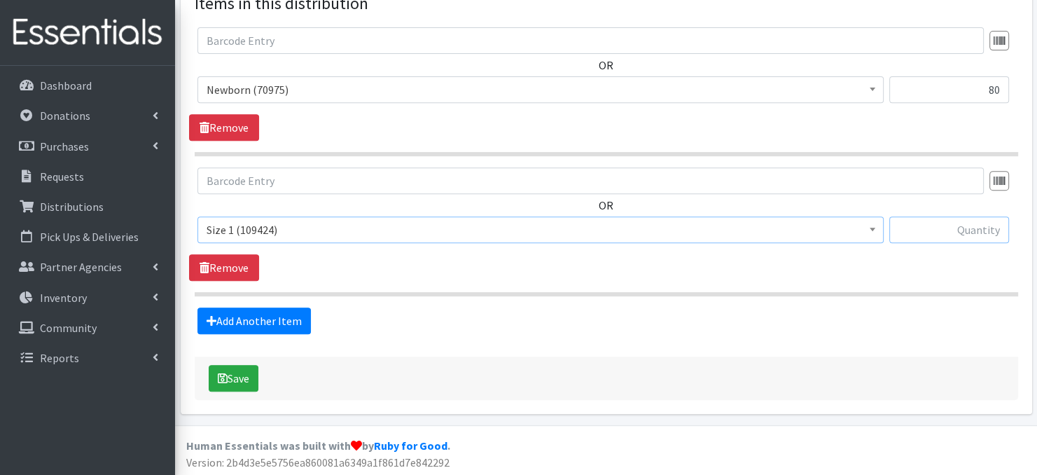
click at [939, 232] on input "text" at bounding box center [949, 229] width 120 height 27
type input "1040"
click at [287, 320] on link "Add Another Item" at bounding box center [253, 320] width 113 height 27
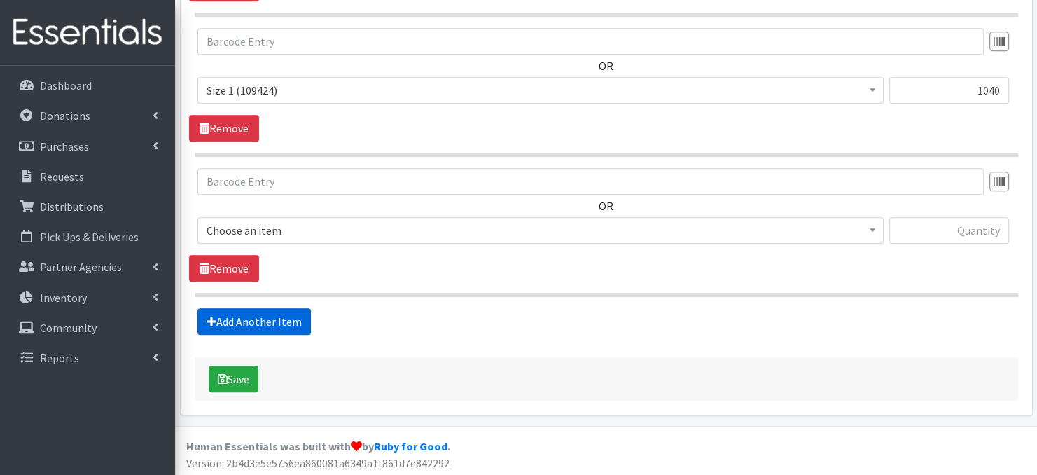
scroll to position [689, 0]
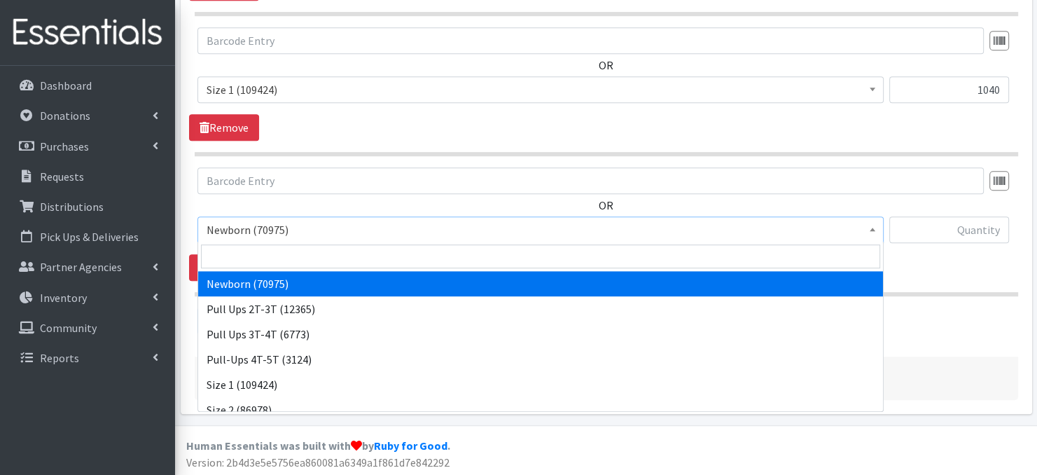
click at [867, 230] on span at bounding box center [873, 228] width 14 height 22
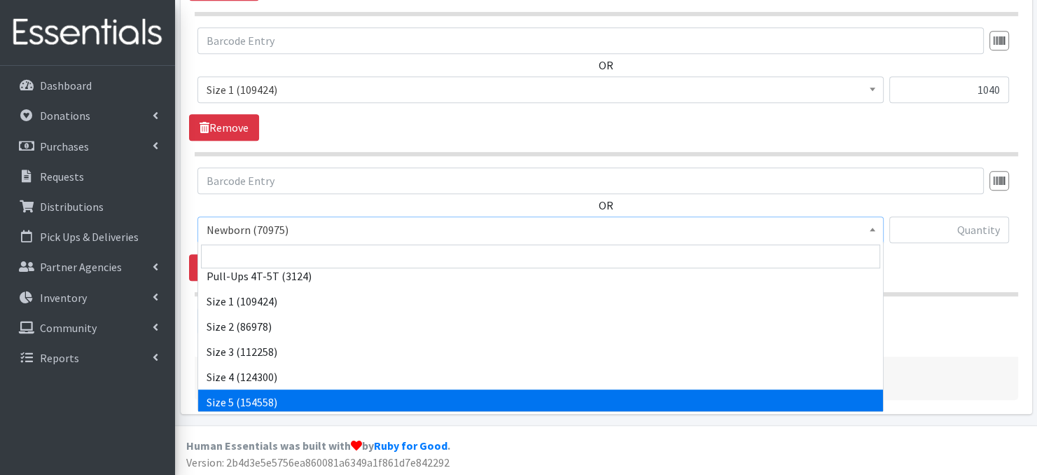
scroll to position [84, 0]
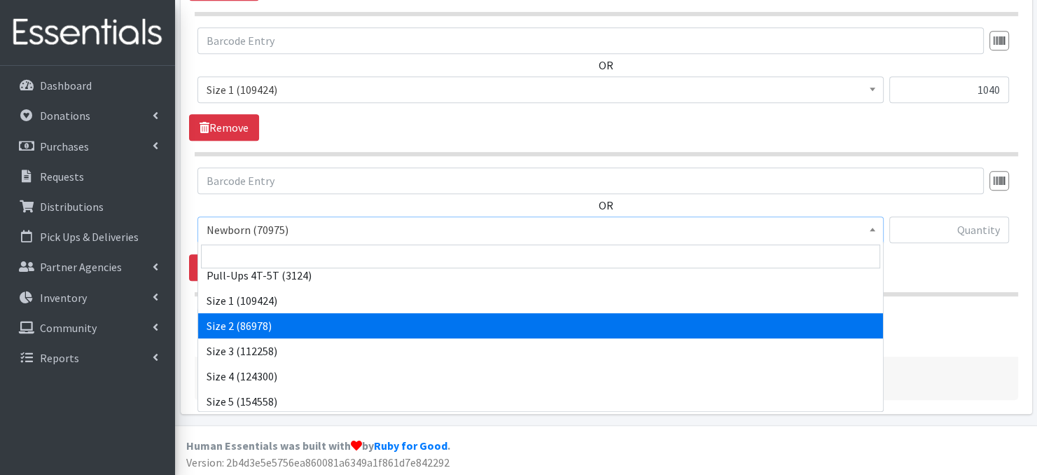
select select "3683"
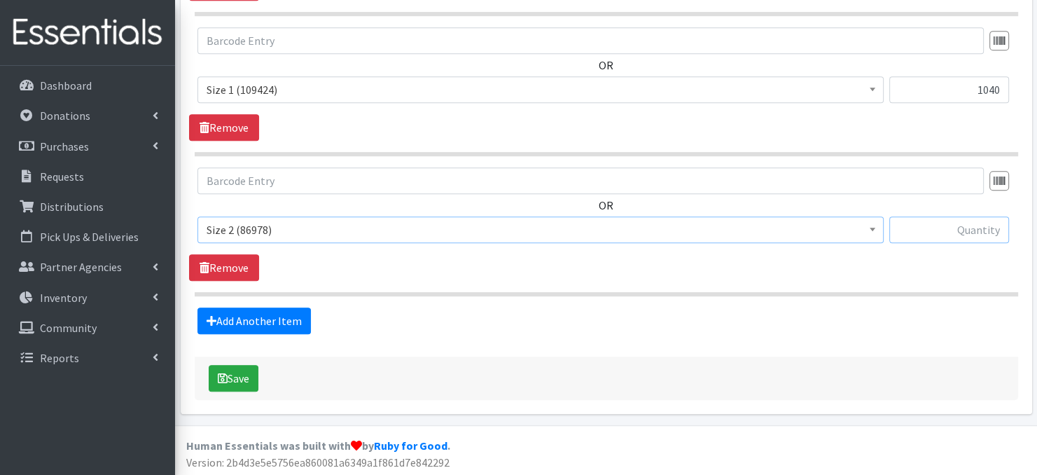
click at [950, 230] on input "text" at bounding box center [949, 229] width 120 height 27
type input "400"
click at [262, 320] on link "Add Another Item" at bounding box center [253, 320] width 113 height 27
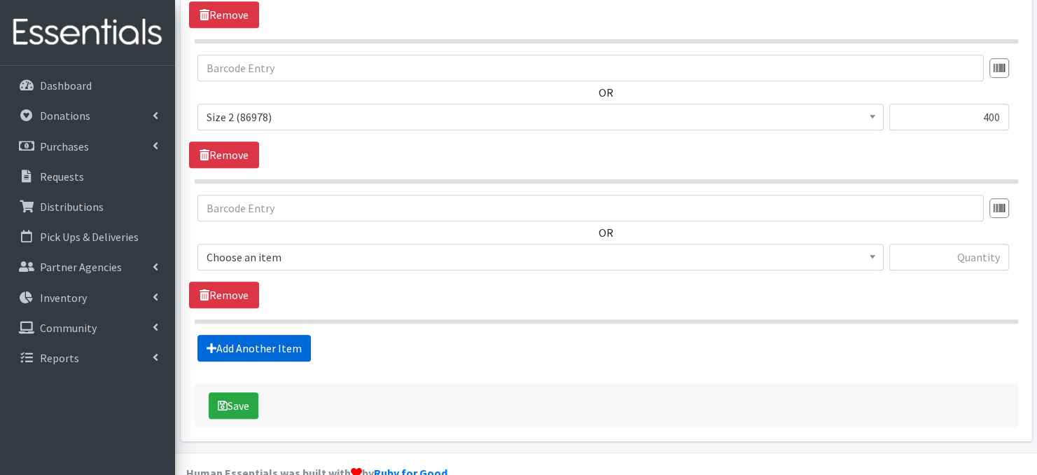
scroll to position [828, 0]
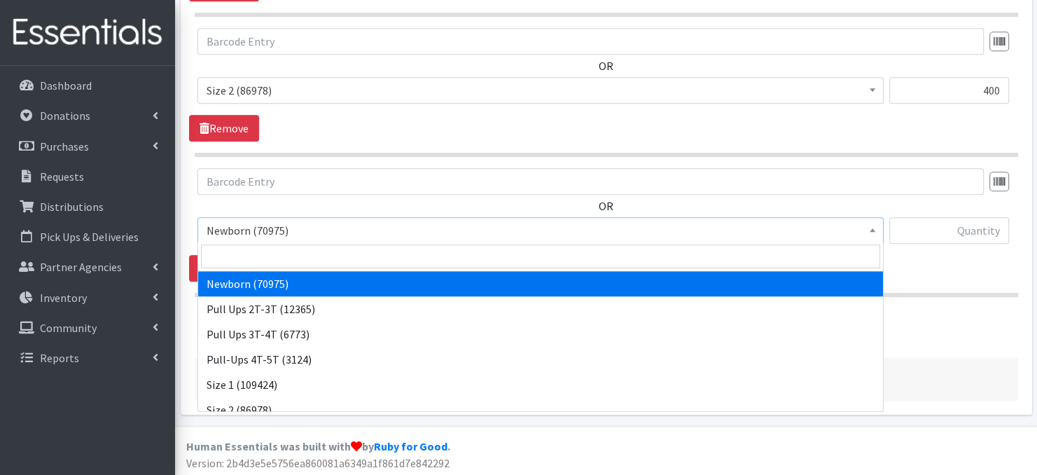
click at [873, 231] on span at bounding box center [873, 229] width 14 height 22
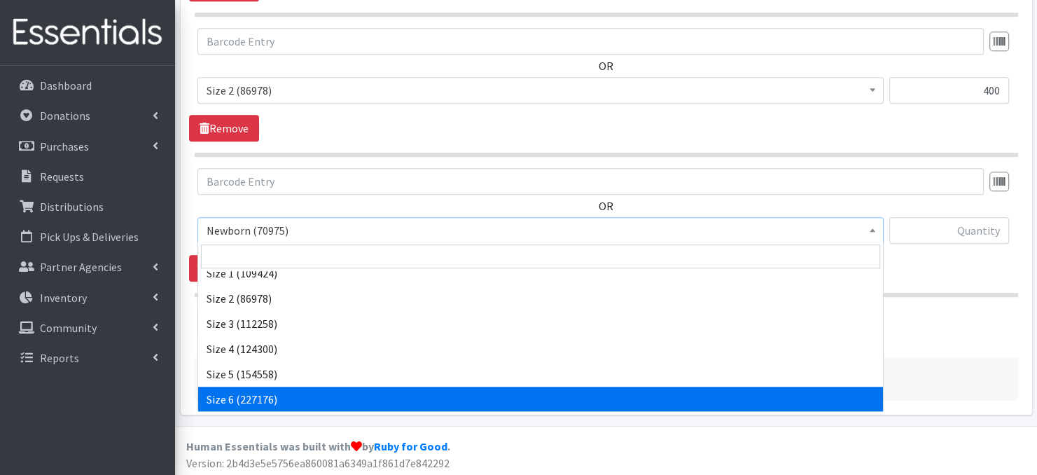
scroll to position [112, 0]
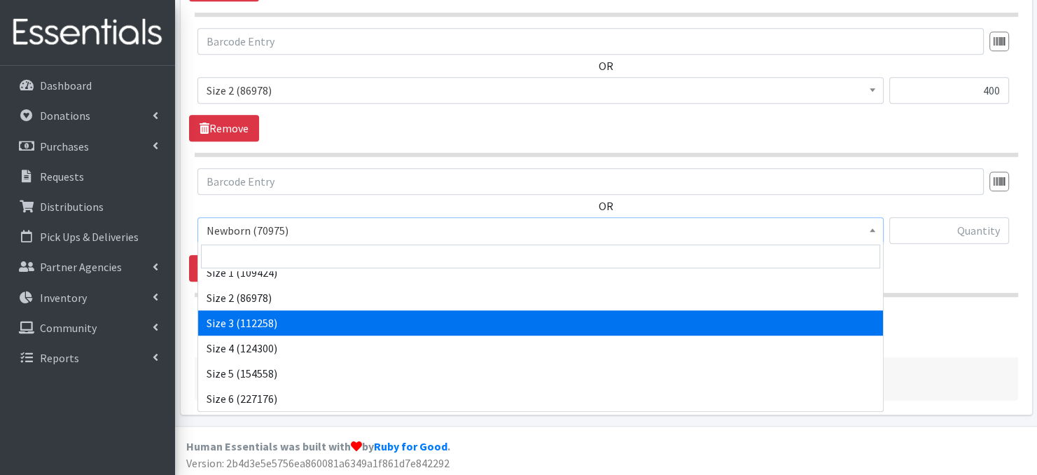
select select "3684"
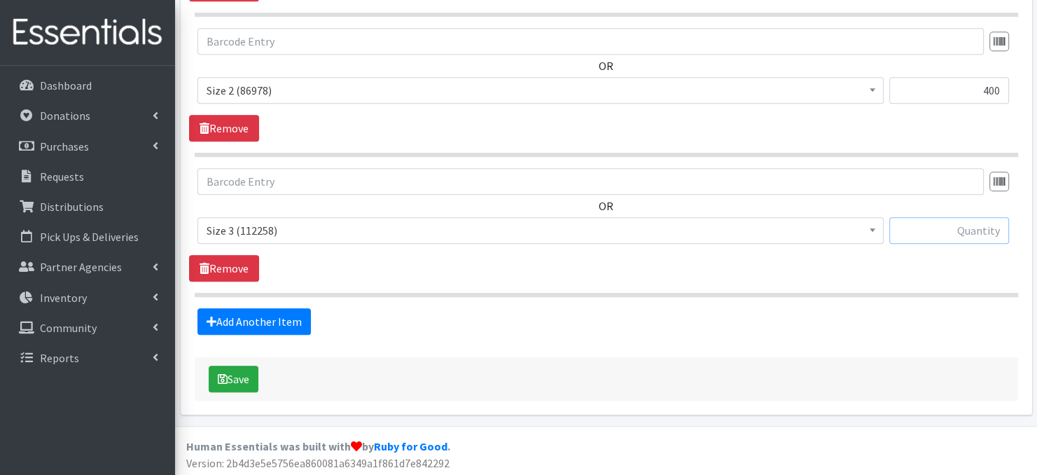
click at [936, 228] on input "text" at bounding box center [949, 230] width 120 height 27
type input "360"
click at [228, 317] on link "Add Another Item" at bounding box center [253, 321] width 113 height 27
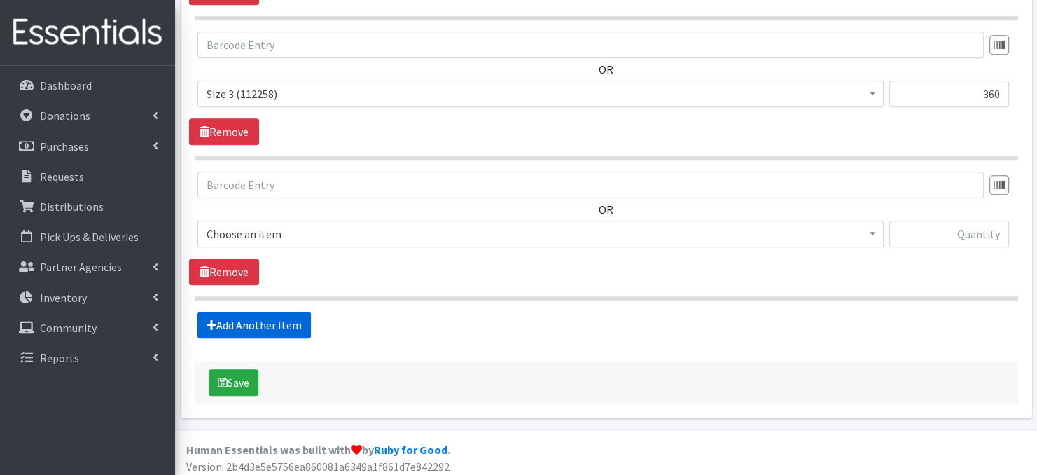
scroll to position [968, 0]
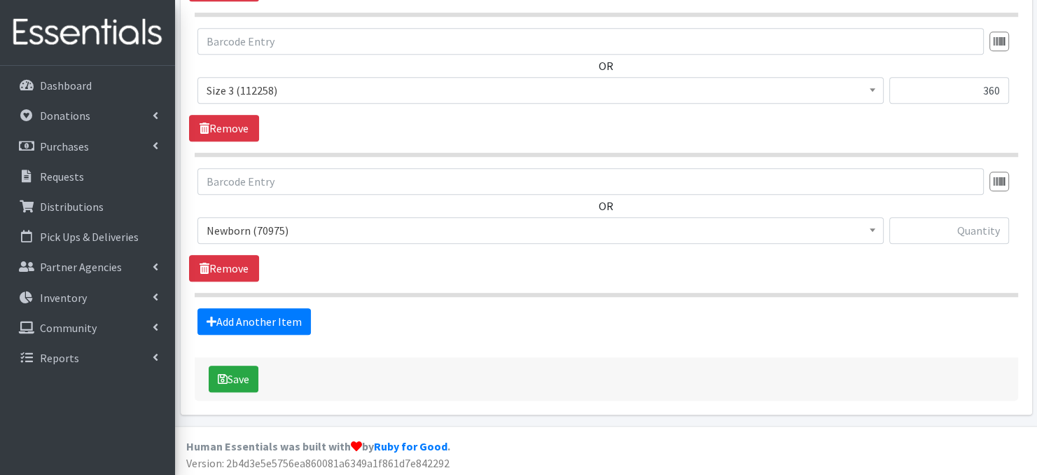
click at [874, 232] on span at bounding box center [873, 229] width 14 height 22
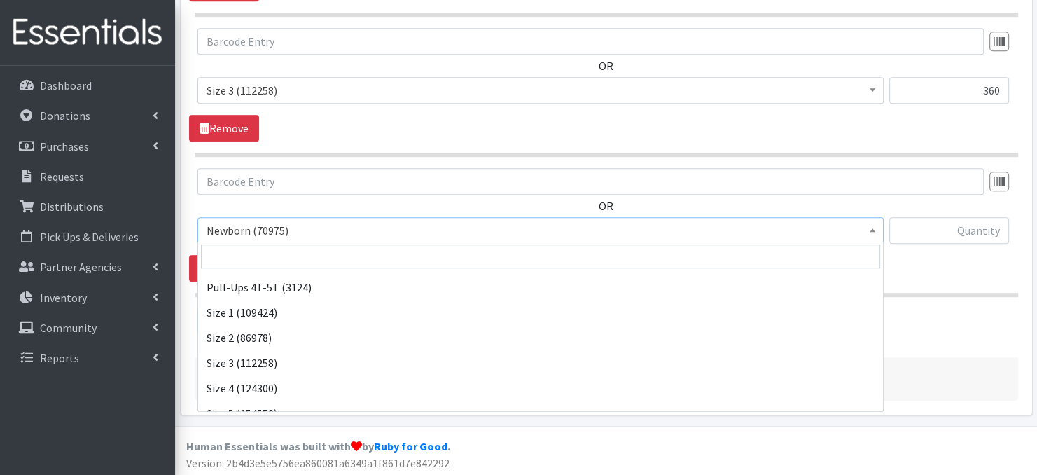
scroll to position [84, 0]
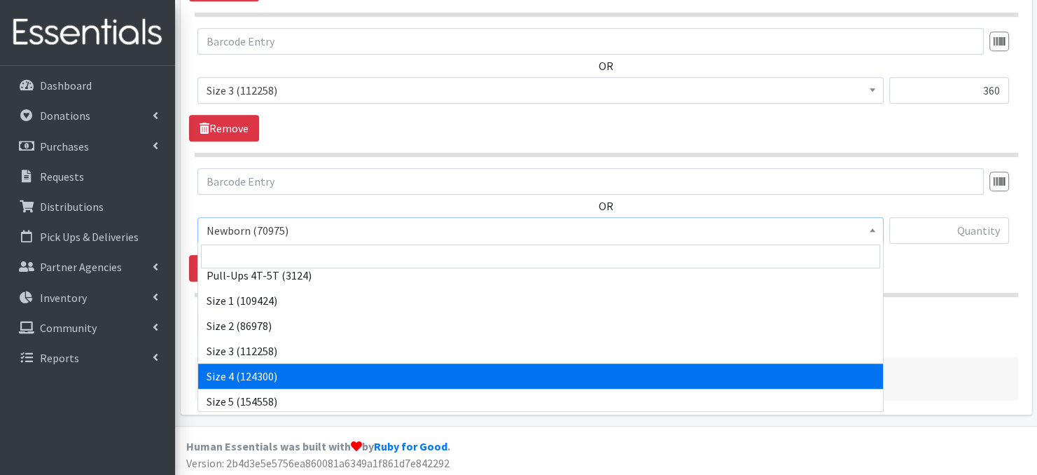
select select "3685"
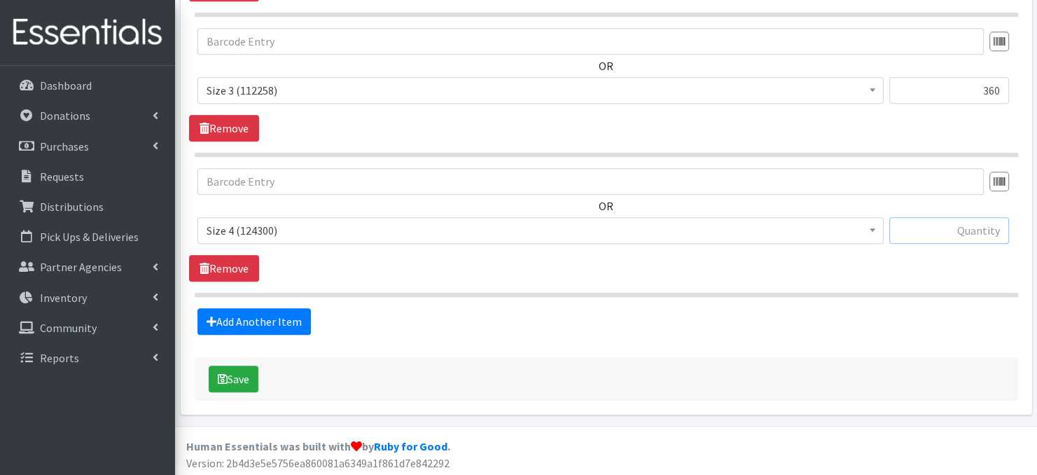
click at [924, 226] on input "text" at bounding box center [949, 230] width 120 height 27
type input "840"
click at [261, 321] on link "Add Another Item" at bounding box center [253, 321] width 113 height 27
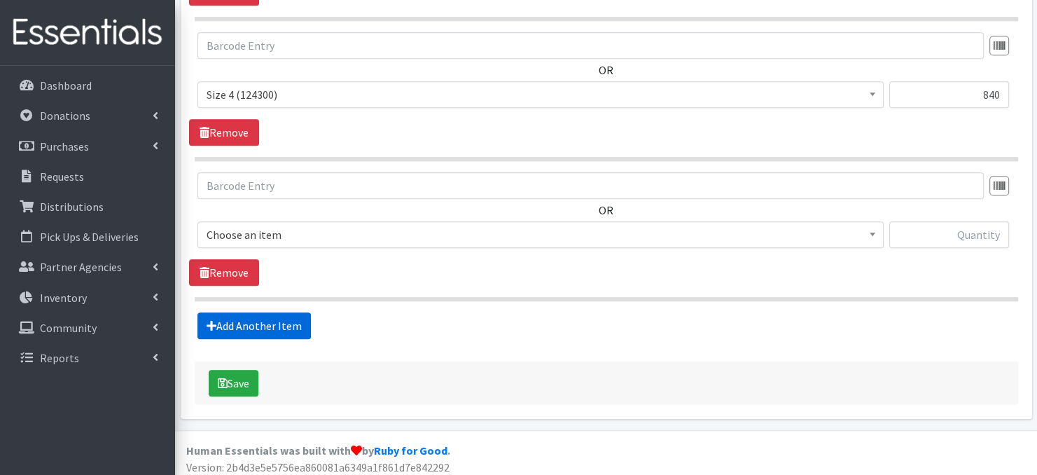
scroll to position [1108, 0]
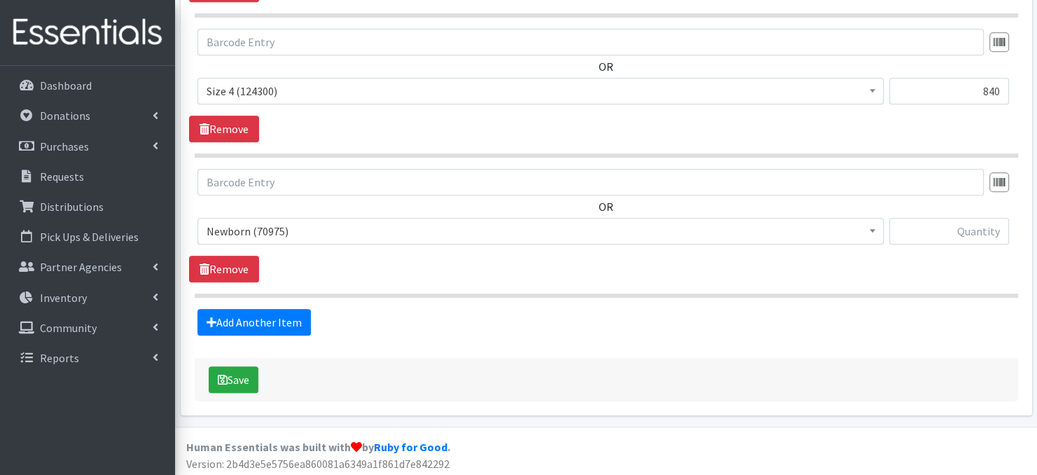
click at [868, 229] on span at bounding box center [873, 229] width 14 height 22
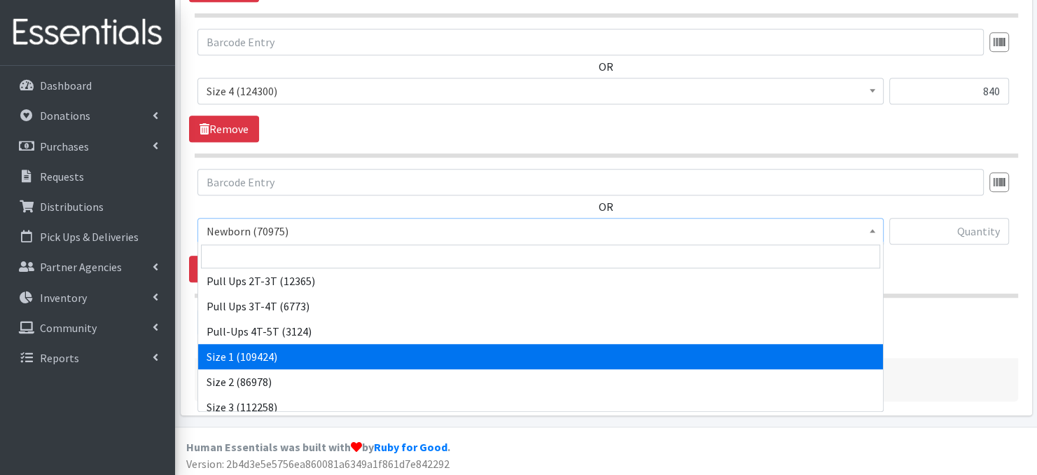
scroll to position [93, 0]
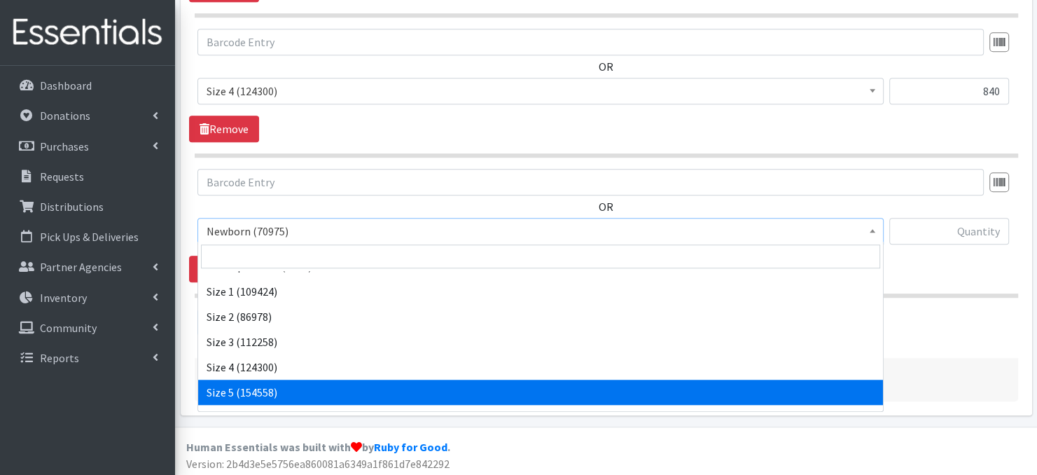
select select "3686"
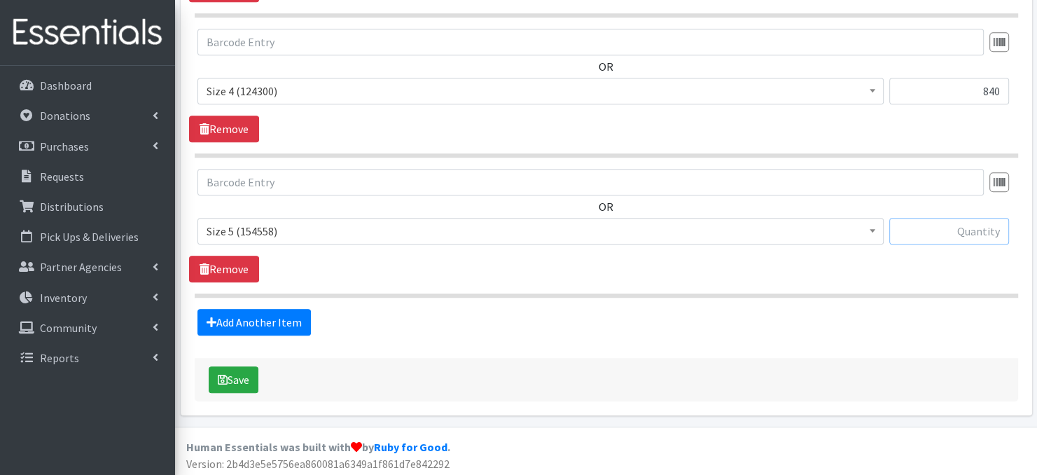
click at [945, 229] on input "text" at bounding box center [949, 231] width 120 height 27
type input "1440"
click at [280, 321] on link "Add Another Item" at bounding box center [253, 322] width 113 height 27
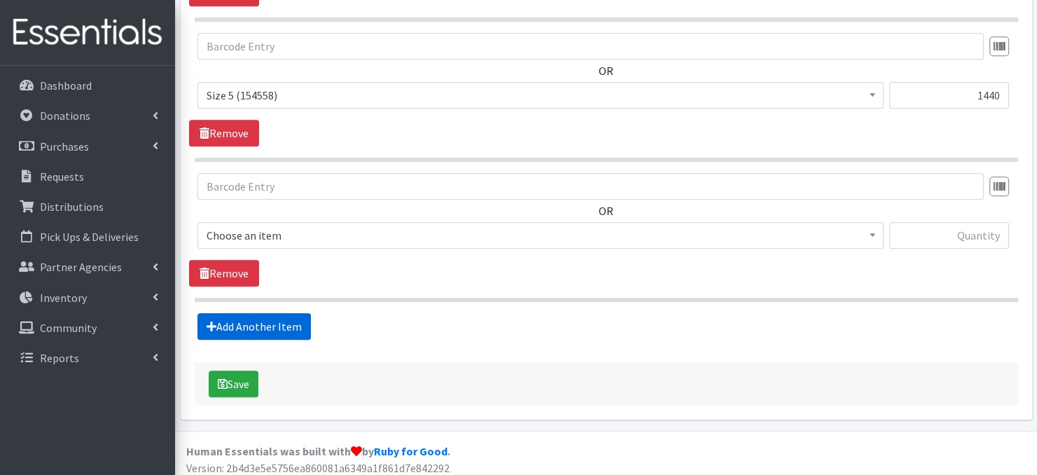
scroll to position [1247, 0]
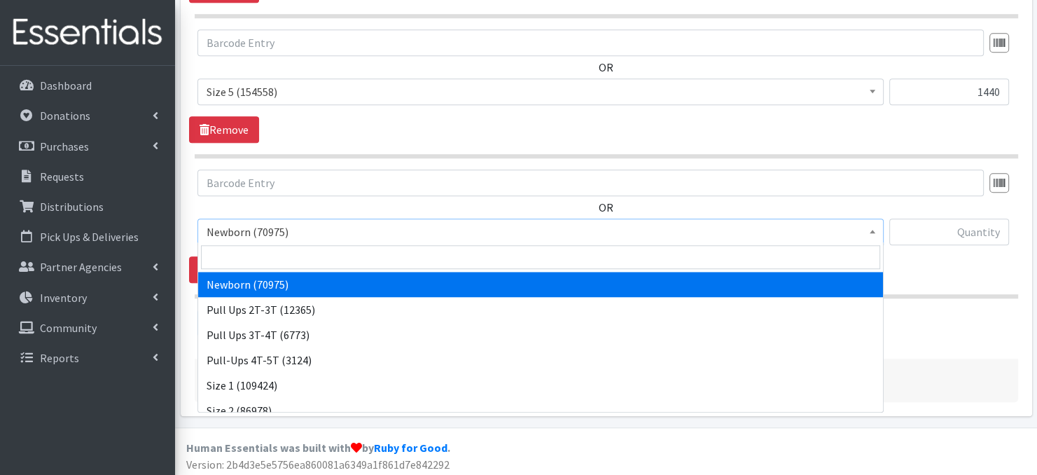
click at [877, 226] on span at bounding box center [873, 230] width 14 height 22
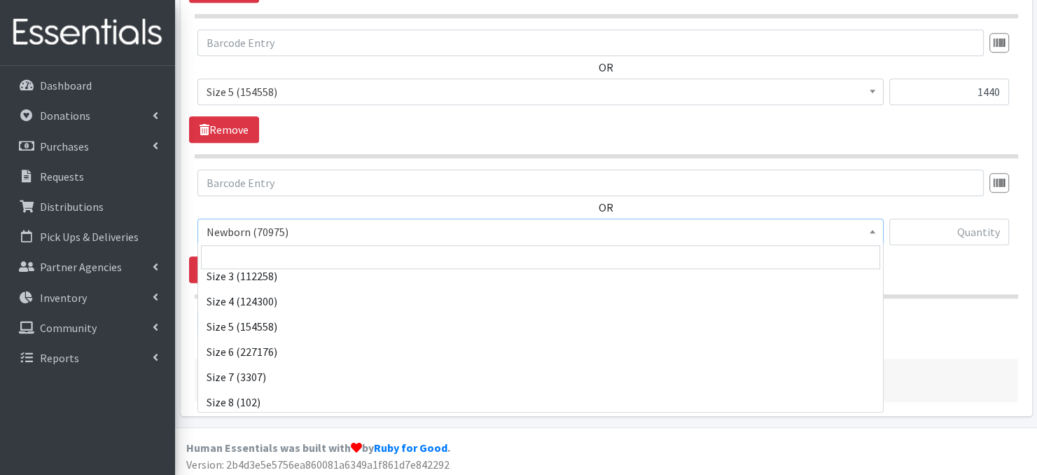
scroll to position [160, 0]
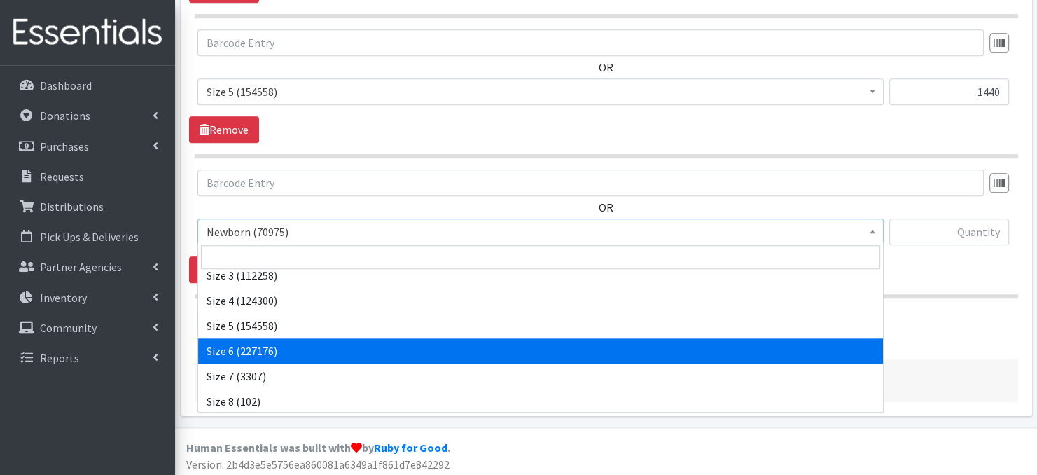
select select "3687"
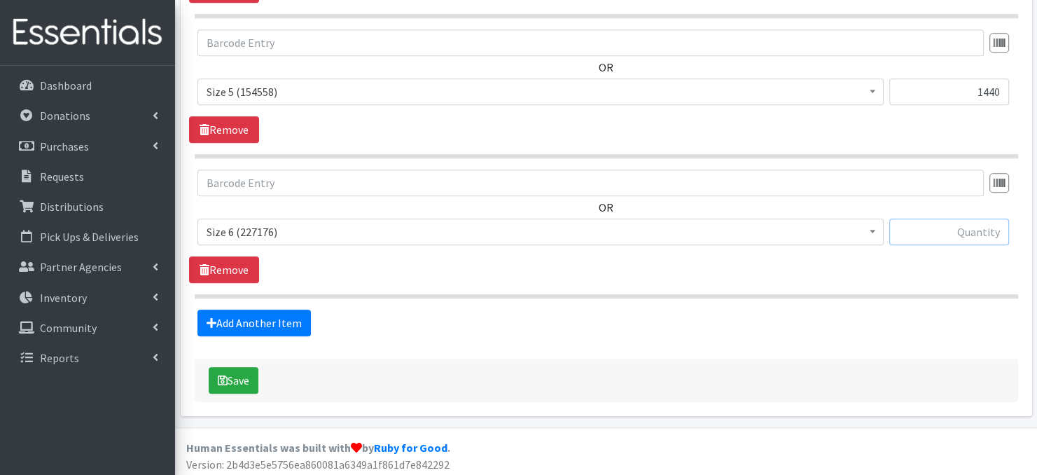
click at [916, 228] on input "text" at bounding box center [949, 231] width 120 height 27
type input "1920"
click at [254, 321] on link "Add Another Item" at bounding box center [253, 323] width 113 height 27
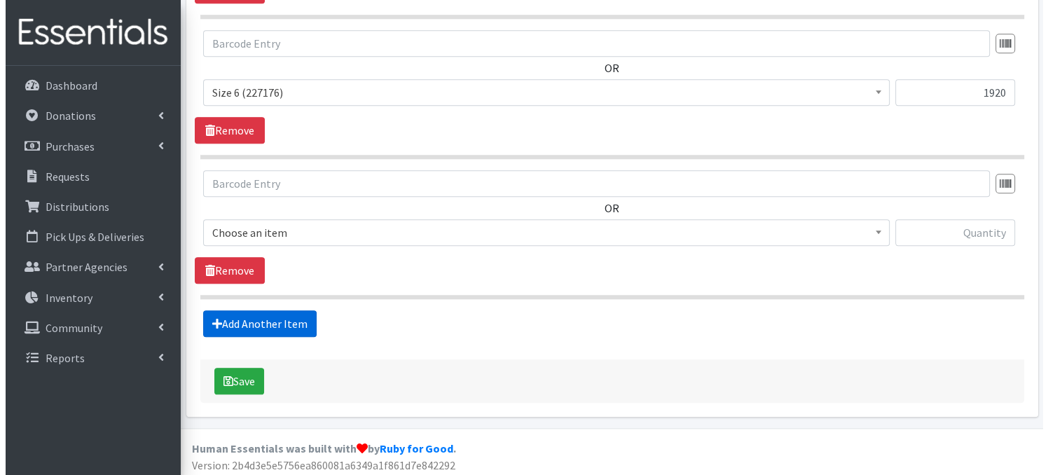
scroll to position [1387, 0]
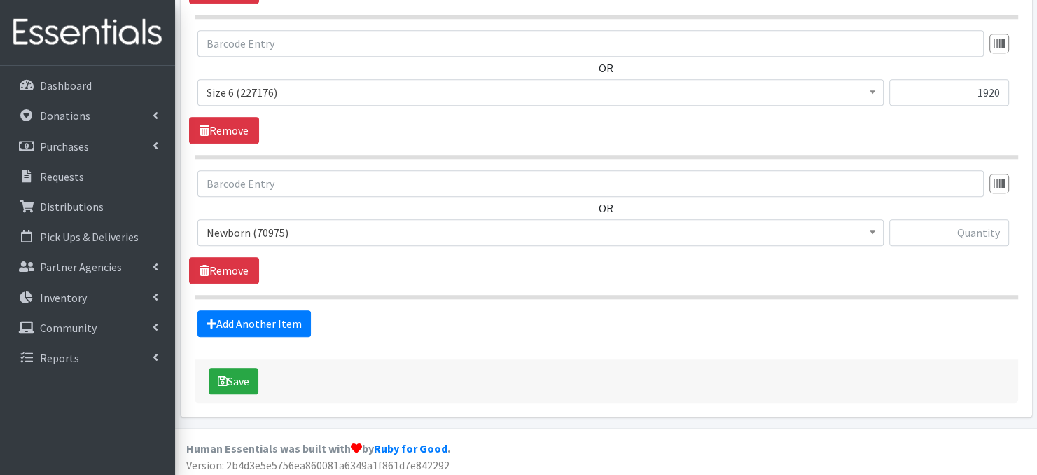
click at [874, 232] on span at bounding box center [873, 231] width 14 height 22
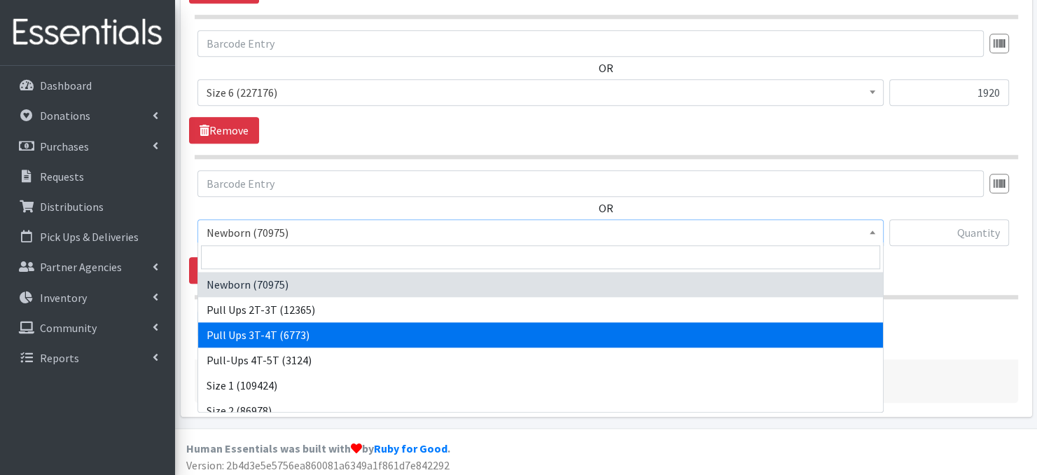
select select "3697"
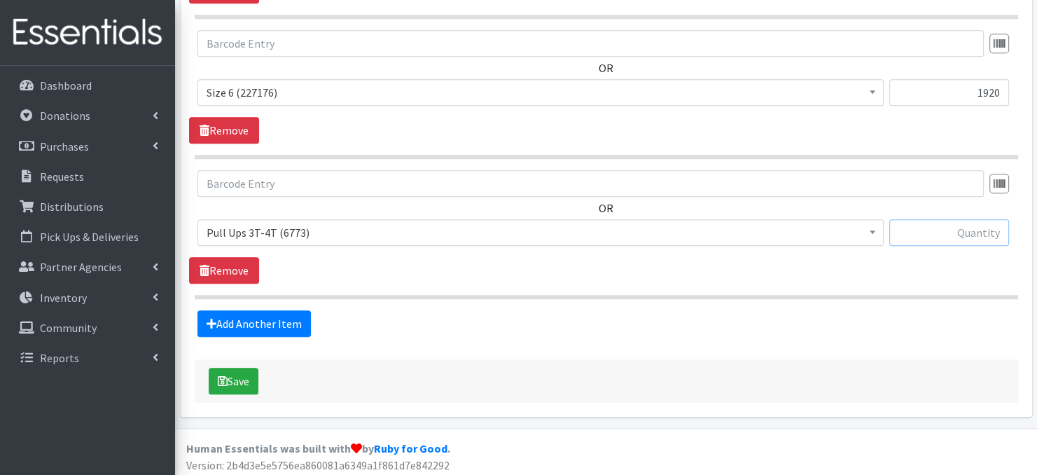
click at [922, 227] on input "text" at bounding box center [949, 232] width 120 height 27
type input "150"
drag, startPoint x: 705, startPoint y: 342, endPoint x: 246, endPoint y: 374, distance: 460.5
click at [246, 374] on button "Save" at bounding box center [234, 381] width 50 height 27
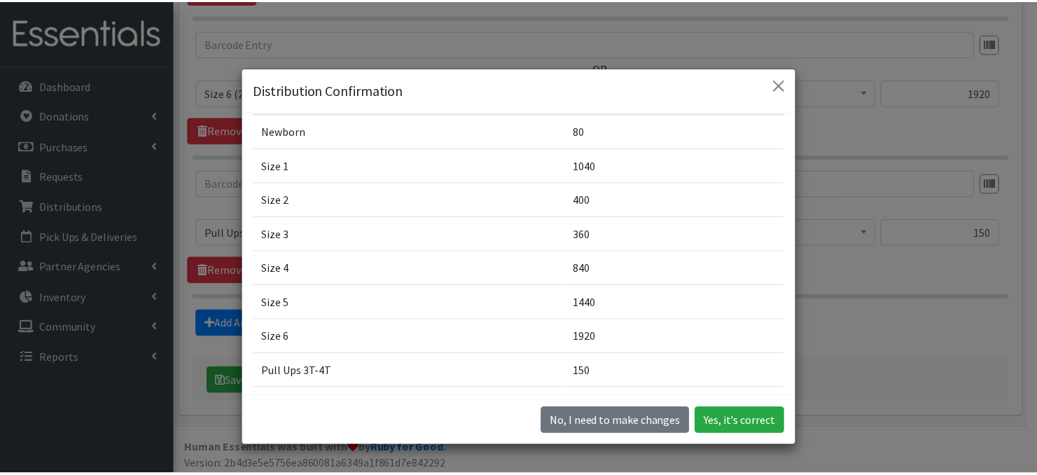
scroll to position [112, 0]
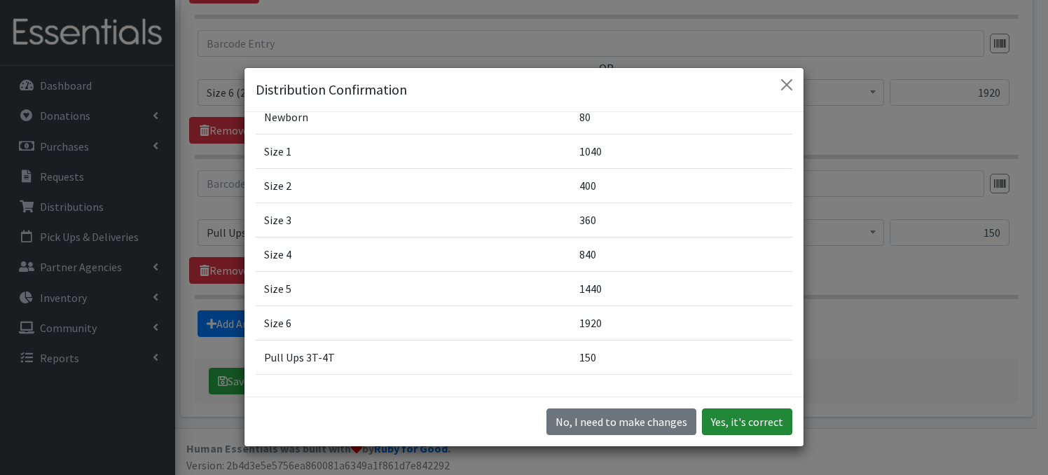
click at [738, 418] on button "Yes, it's correct" at bounding box center [747, 421] width 90 height 27
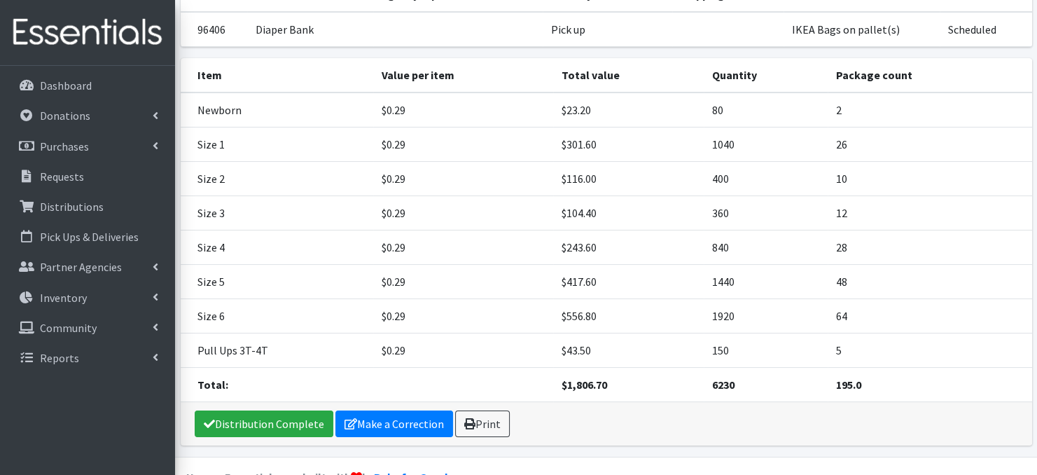
scroll to position [186, 0]
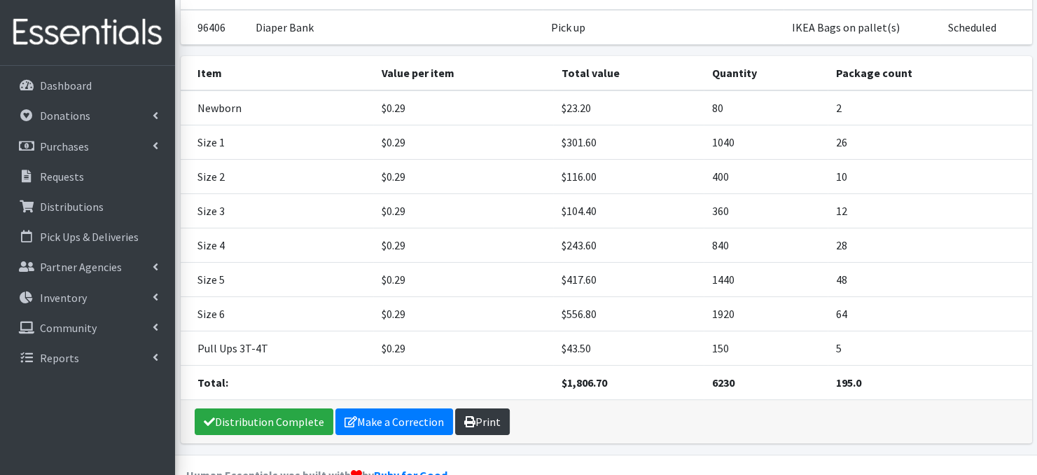
drag, startPoint x: 484, startPoint y: 426, endPoint x: 489, endPoint y: 419, distance: 8.0
click at [484, 426] on link "Print" at bounding box center [482, 421] width 55 height 27
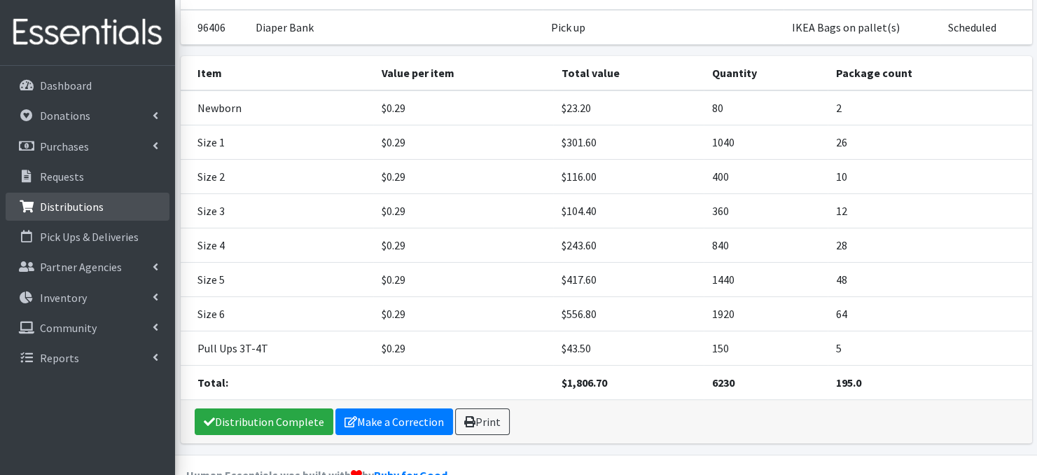
click at [79, 209] on p "Distributions" at bounding box center [72, 207] width 64 height 14
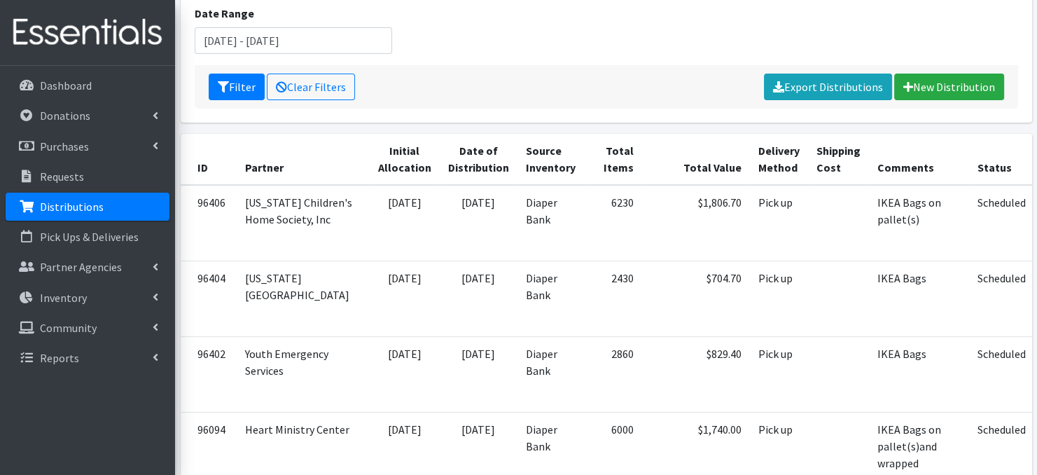
scroll to position [186, 0]
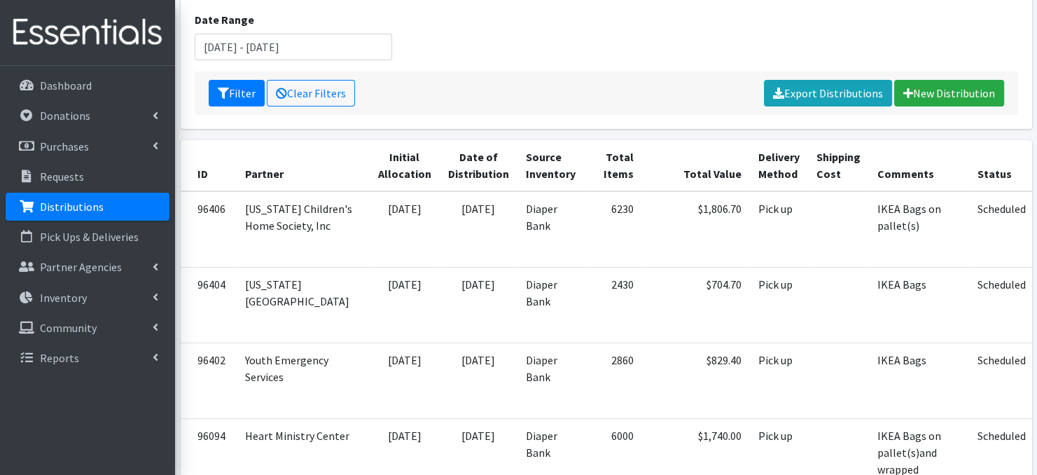
click at [83, 207] on p "Distributions" at bounding box center [72, 207] width 64 height 14
